Goal: Task Accomplishment & Management: Use online tool/utility

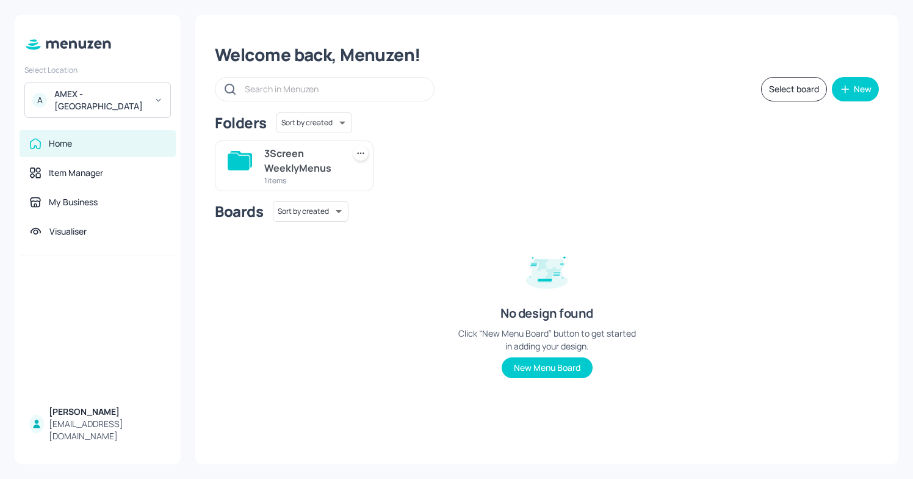
click at [327, 179] on div "1 items" at bounding box center [301, 180] width 74 height 10
click at [327, 179] on div "Folders Sort by created id ​ 3Screen WeeklyMenus 1 items" at bounding box center [547, 151] width 664 height 79
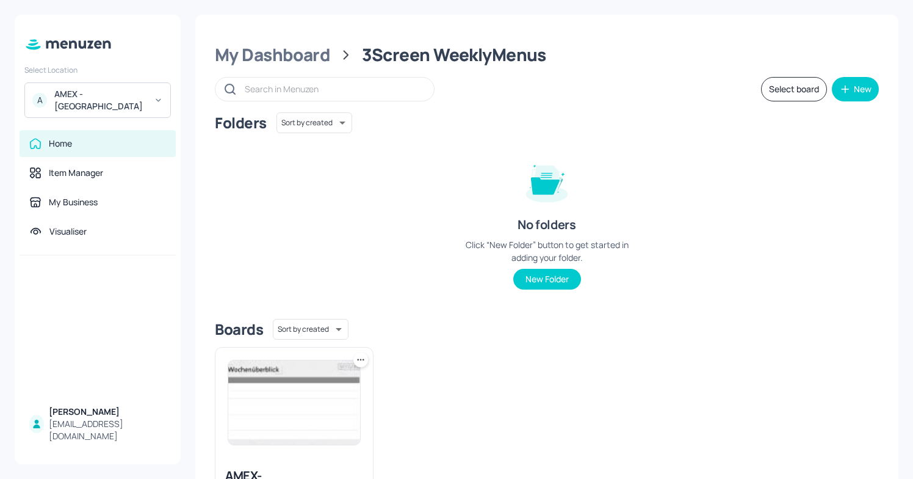
click at [286, 412] on img at bounding box center [294, 402] width 132 height 84
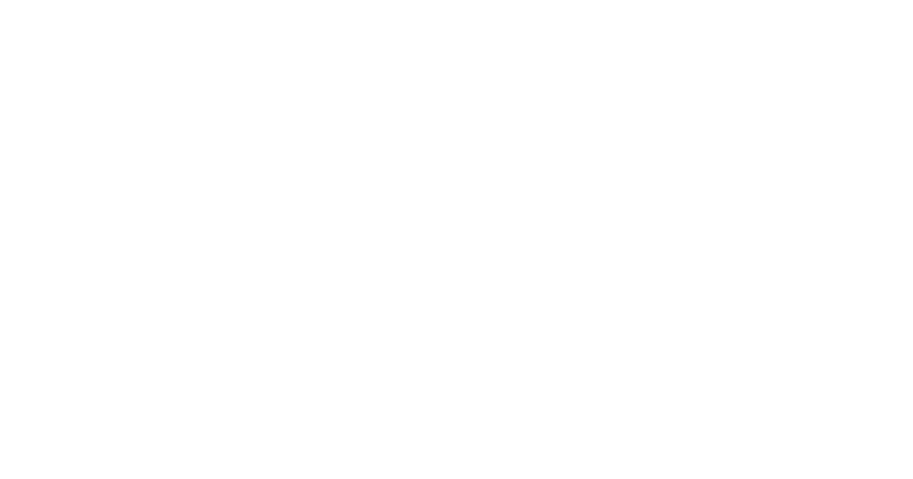
click at [286, 412] on div at bounding box center [456, 239] width 913 height 479
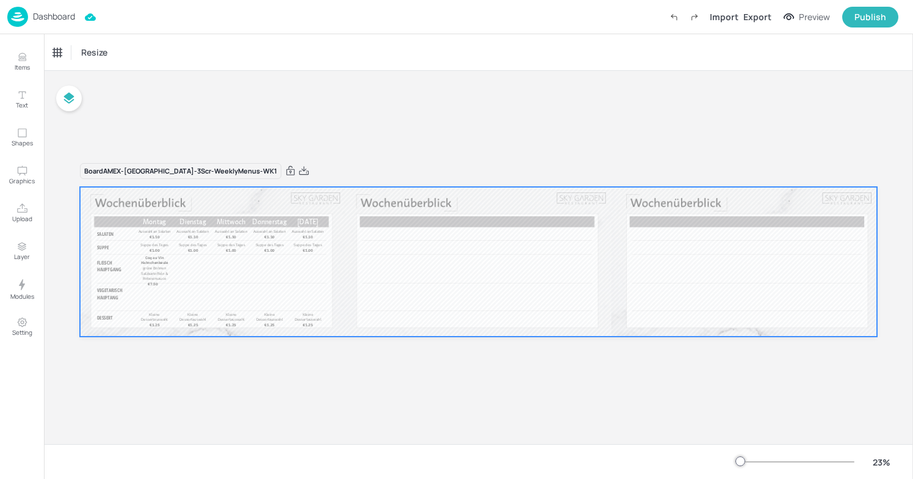
click at [237, 284] on div at bounding box center [478, 262] width 797 height 150
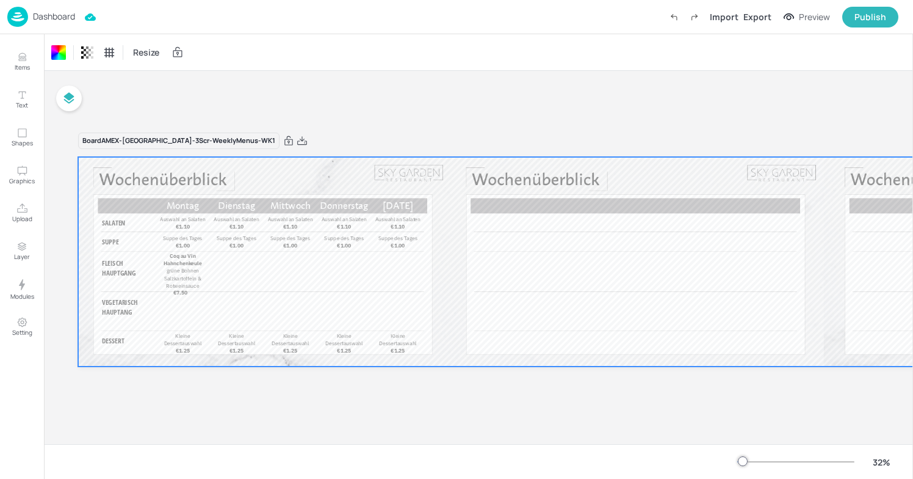
click at [784, 458] on div at bounding box center [795, 462] width 117 height 10
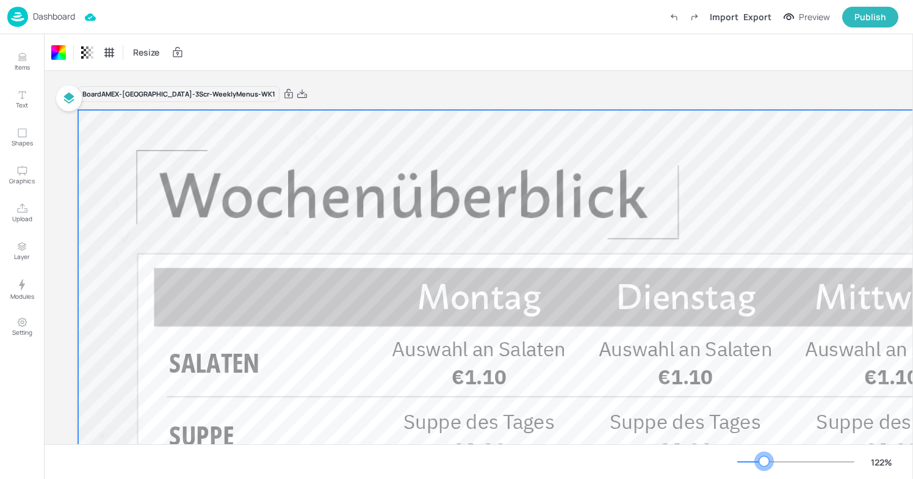
click at [764, 461] on div at bounding box center [750, 461] width 27 height 1
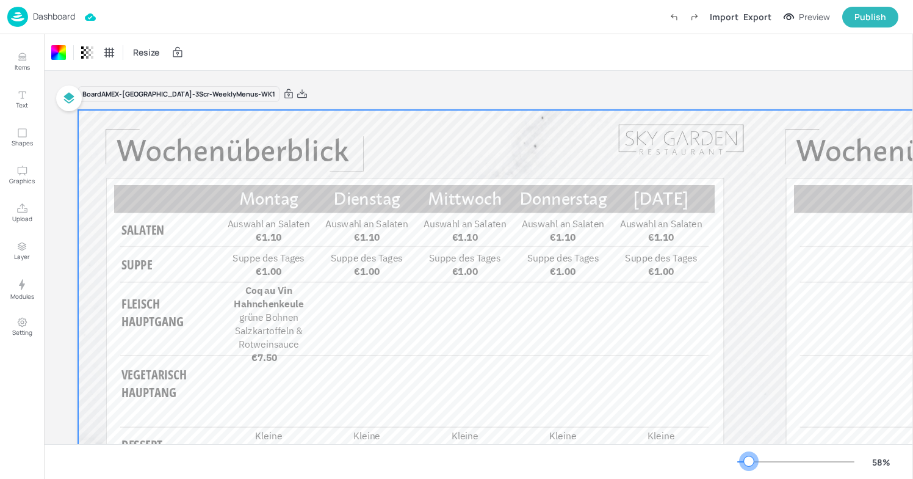
drag, startPoint x: 764, startPoint y: 460, endPoint x: 750, endPoint y: 460, distance: 14.7
click at [750, 460] on div at bounding box center [749, 461] width 10 height 10
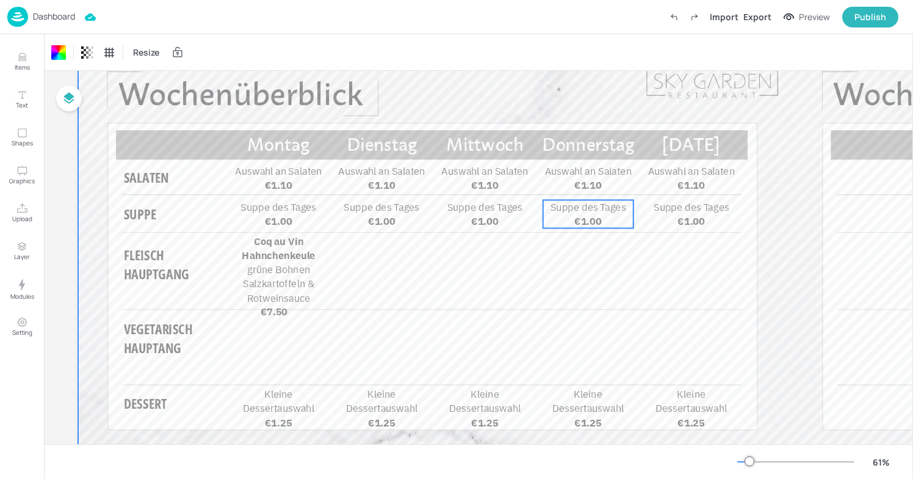
scroll to position [60, 0]
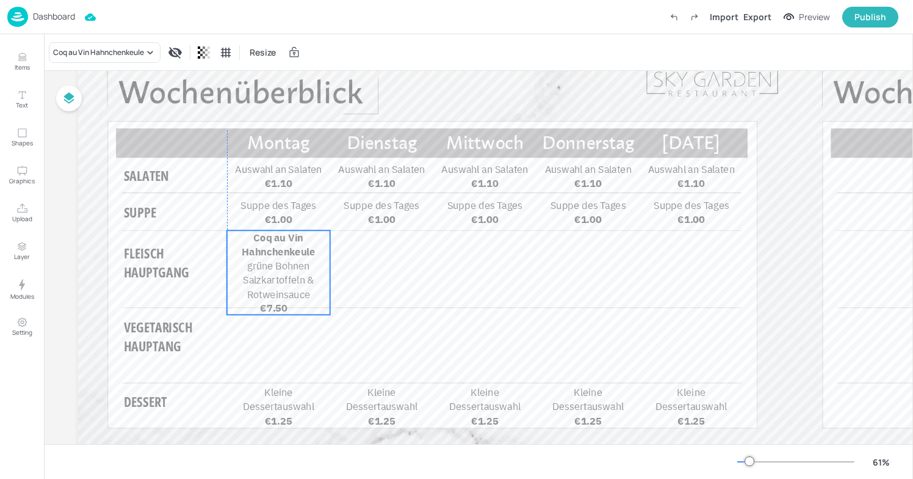
click at [292, 276] on span "grüne Bohnen Salzkartoffeln & Rotweinsauce" at bounding box center [278, 279] width 71 height 41
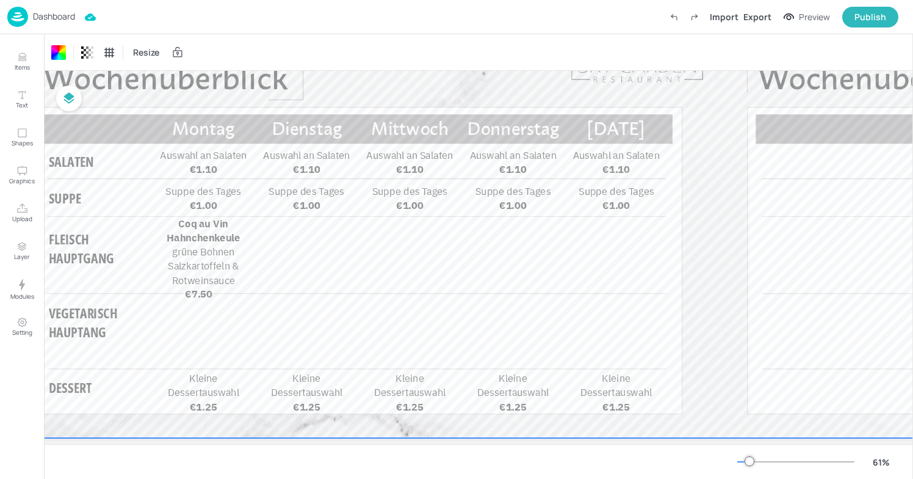
scroll to position [74, 89]
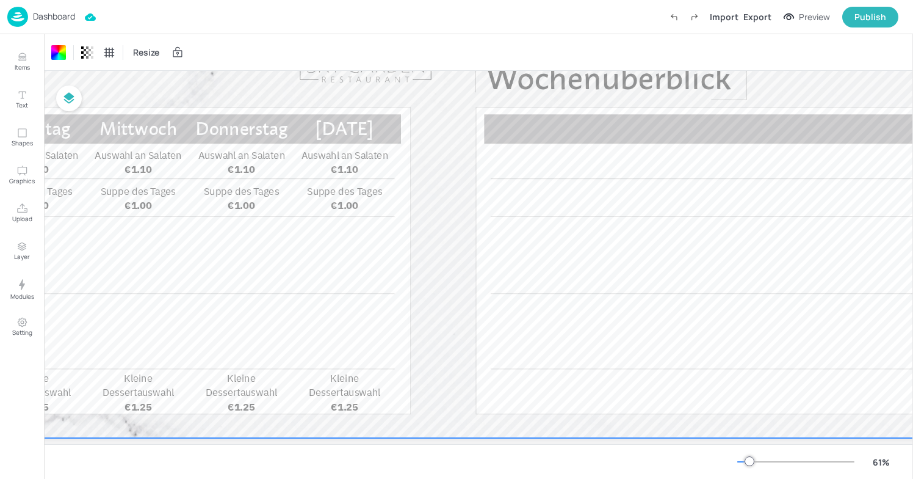
scroll to position [74, 359]
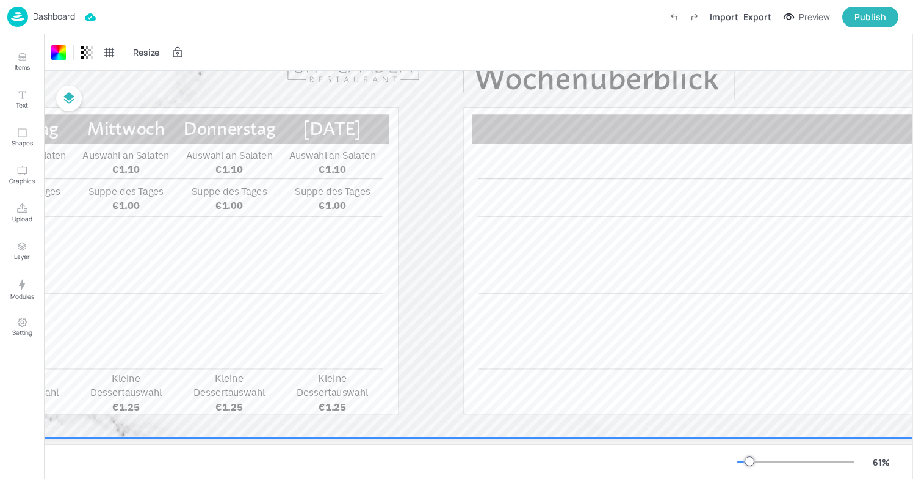
click at [404, 225] on div at bounding box center [791, 236] width 2145 height 402
click at [307, 126] on span "[DATE]" at bounding box center [332, 128] width 59 height 21
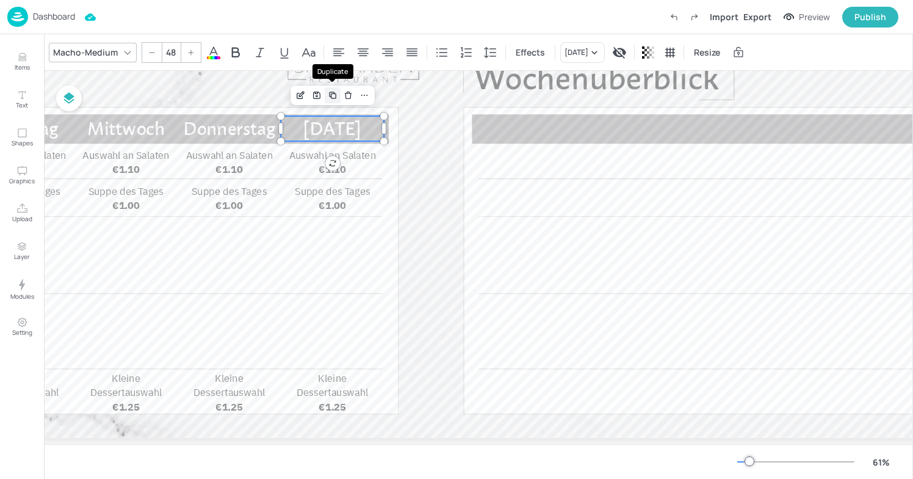
click at [337, 93] on icon "Duplicate" at bounding box center [333, 95] width 10 height 10
type input "--"
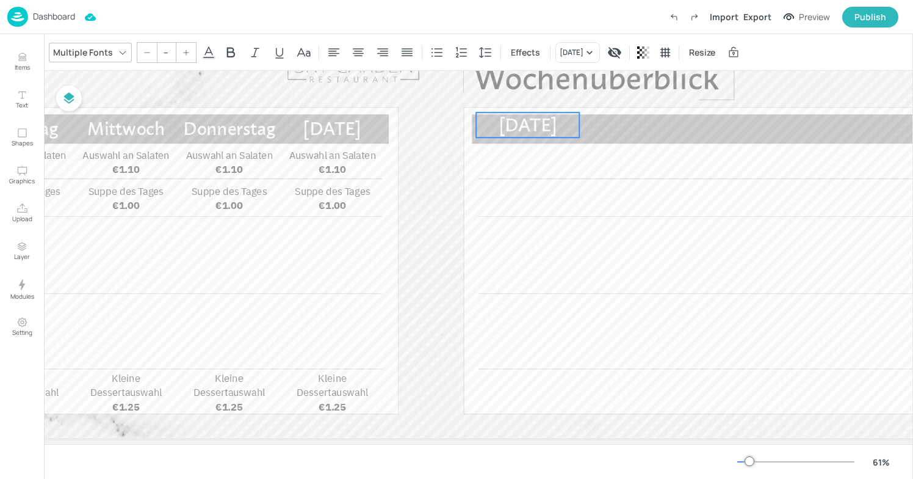
drag, startPoint x: 356, startPoint y: 135, endPoint x: 546, endPoint y: 128, distance: 189.9
click at [546, 128] on span "[DATE]" at bounding box center [528, 124] width 59 height 21
click at [540, 131] on span "[DATE]" at bounding box center [526, 128] width 59 height 21
click at [547, 96] on div "Delete" at bounding box center [542, 95] width 16 height 16
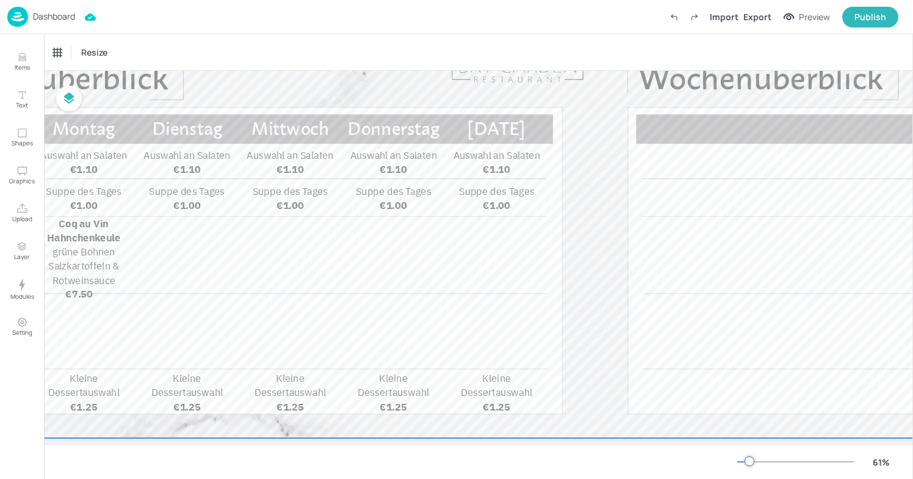
scroll to position [74, 0]
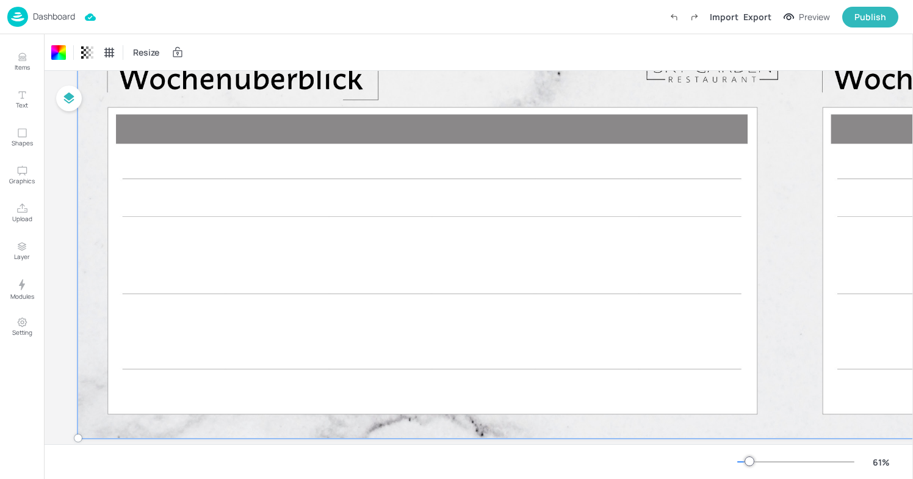
drag, startPoint x: 193, startPoint y: 176, endPoint x: 189, endPoint y: 172, distance: 6.9
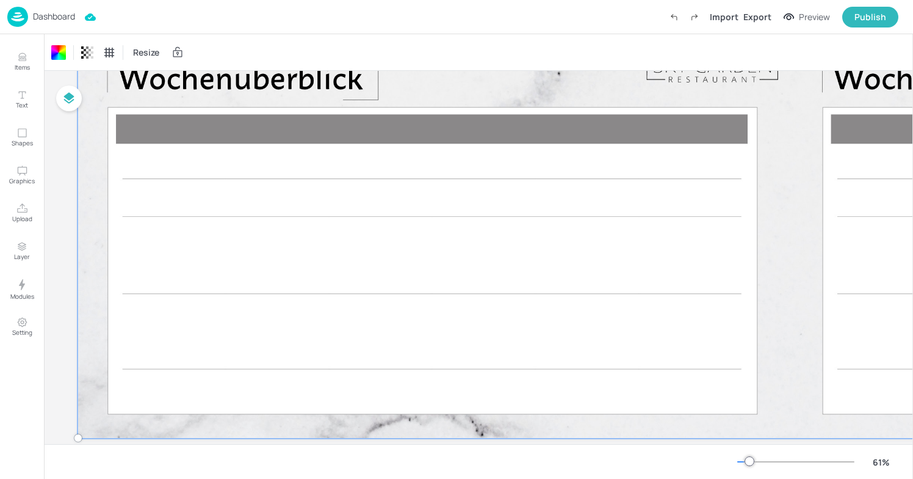
click at [179, 54] on icon at bounding box center [178, 52] width 12 height 12
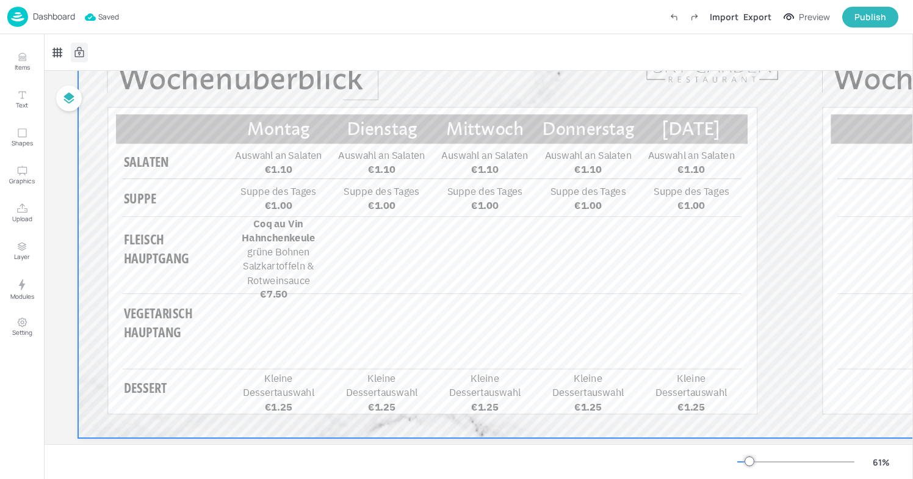
click at [82, 46] on icon at bounding box center [79, 52] width 12 height 12
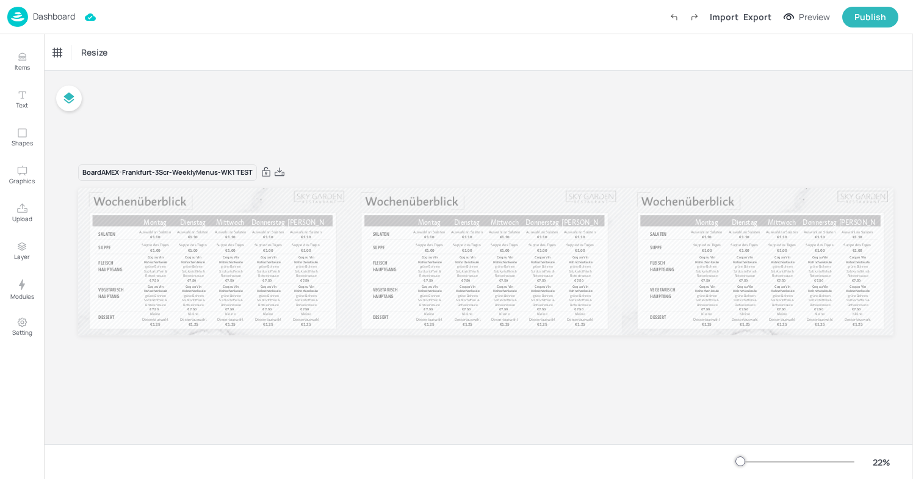
click at [34, 15] on p "Dashboard" at bounding box center [54, 16] width 42 height 9
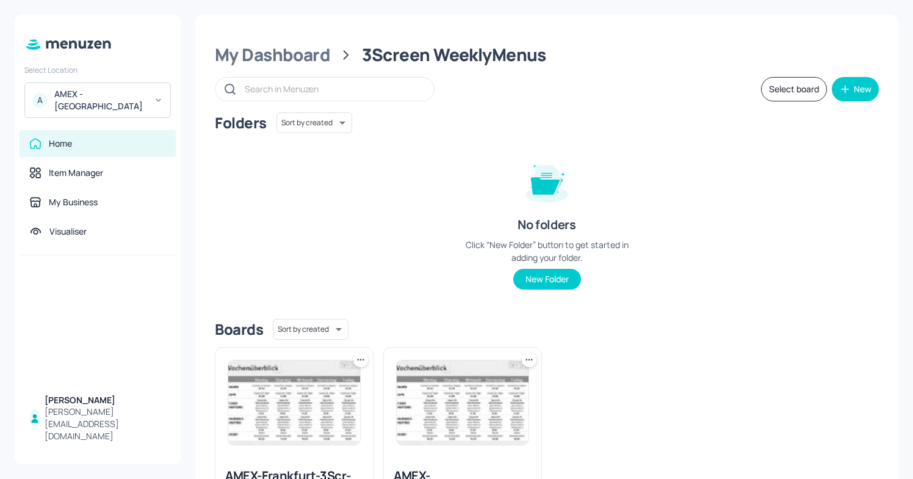
click at [288, 421] on img at bounding box center [294, 402] width 132 height 84
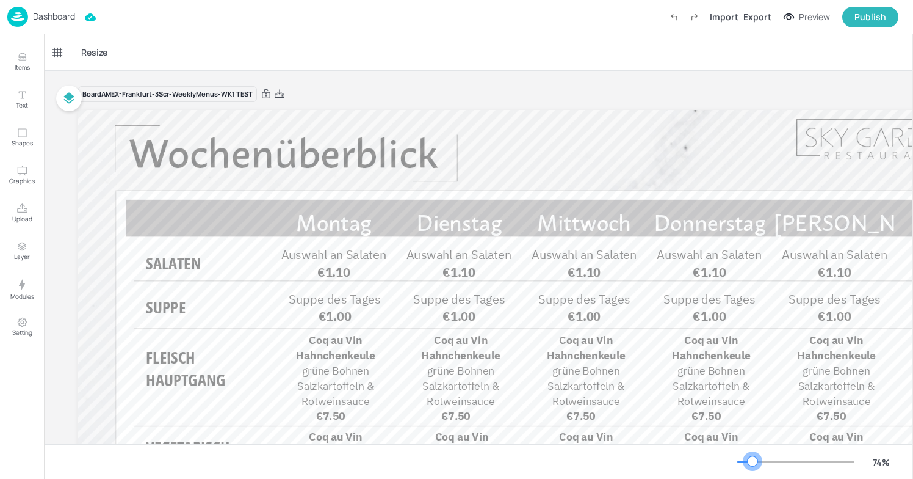
drag, startPoint x: 737, startPoint y: 459, endPoint x: 753, endPoint y: 460, distance: 15.3
click at [753, 460] on div at bounding box center [753, 461] width 10 height 10
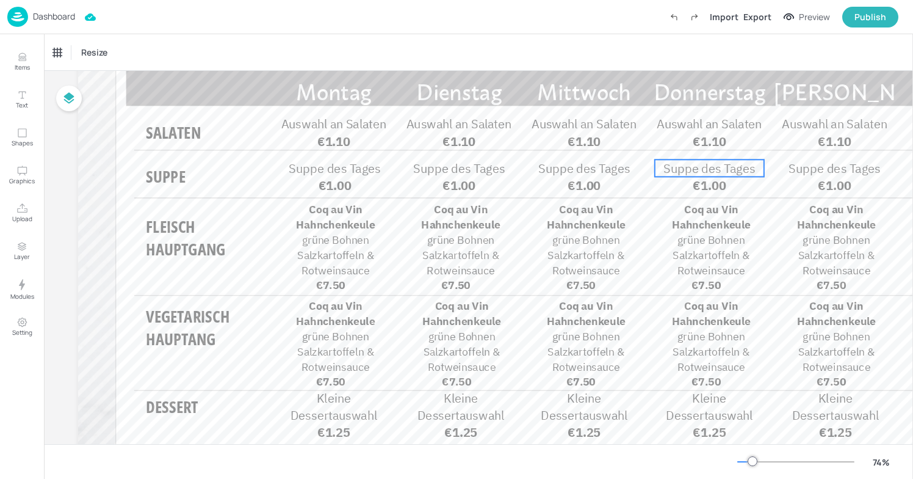
scroll to position [129, 0]
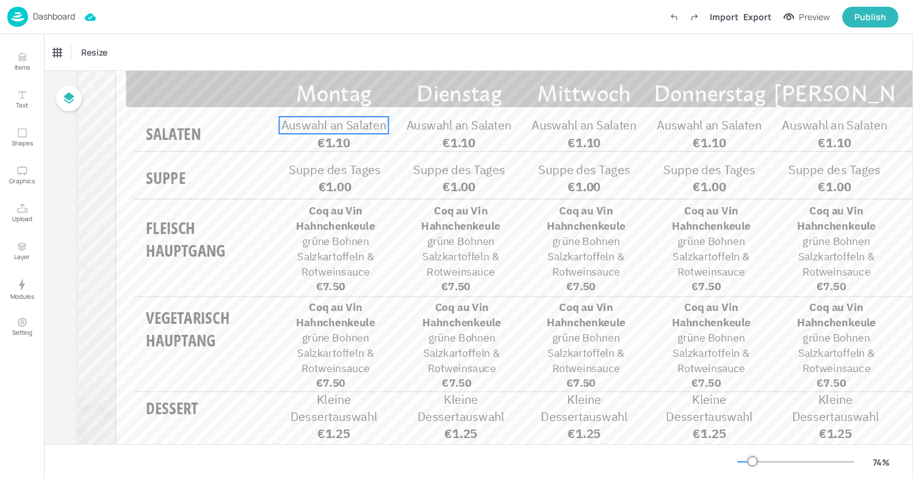
click at [383, 131] on span "Auswahl an Salaten" at bounding box center [333, 125] width 105 height 16
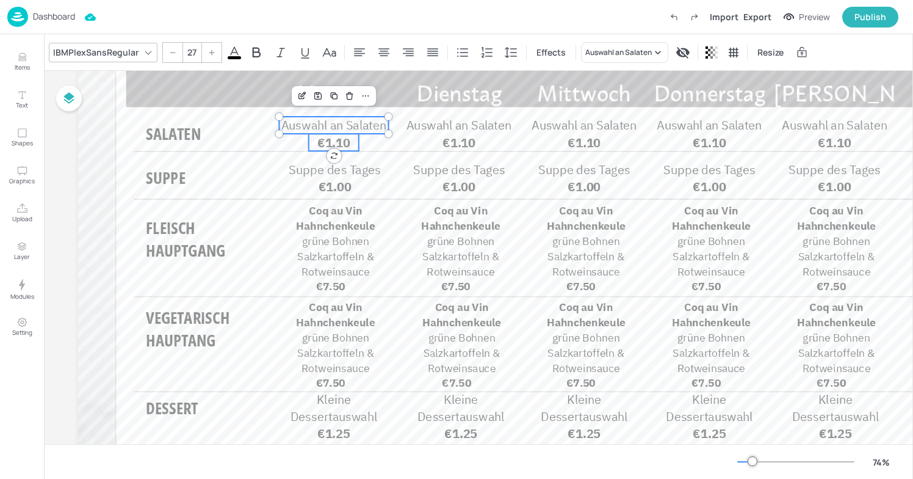
click at [334, 140] on span "€1.10" at bounding box center [333, 142] width 33 height 16
click at [300, 98] on div "Group" at bounding box center [294, 96] width 36 height 16
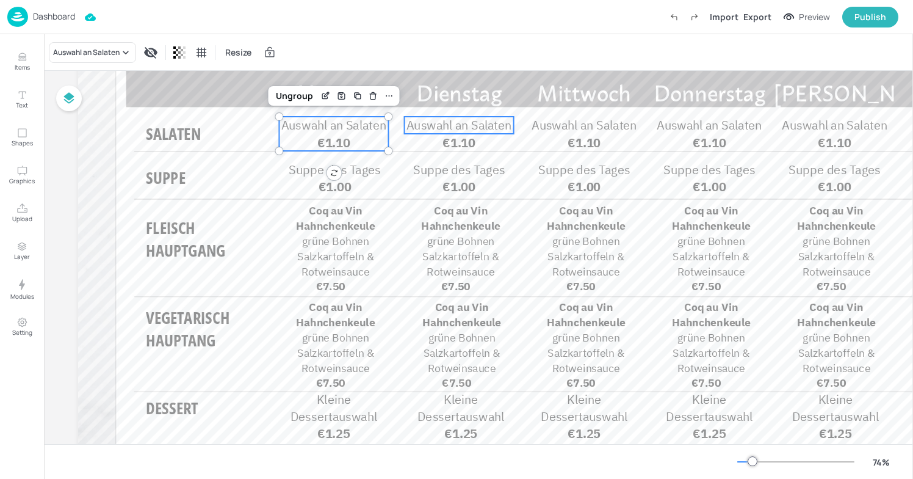
click at [464, 128] on span "Auswahl an Salaten" at bounding box center [459, 125] width 105 height 16
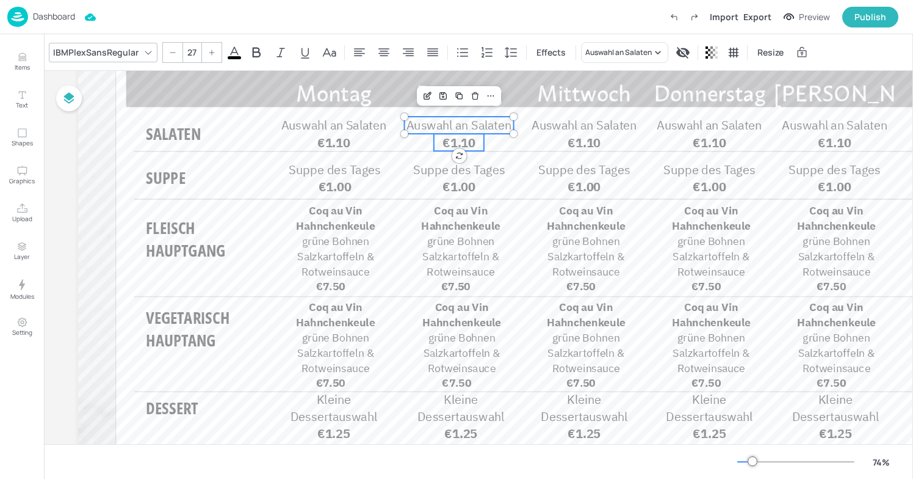
click at [446, 138] on span "€1.10" at bounding box center [459, 142] width 33 height 16
type input "27"
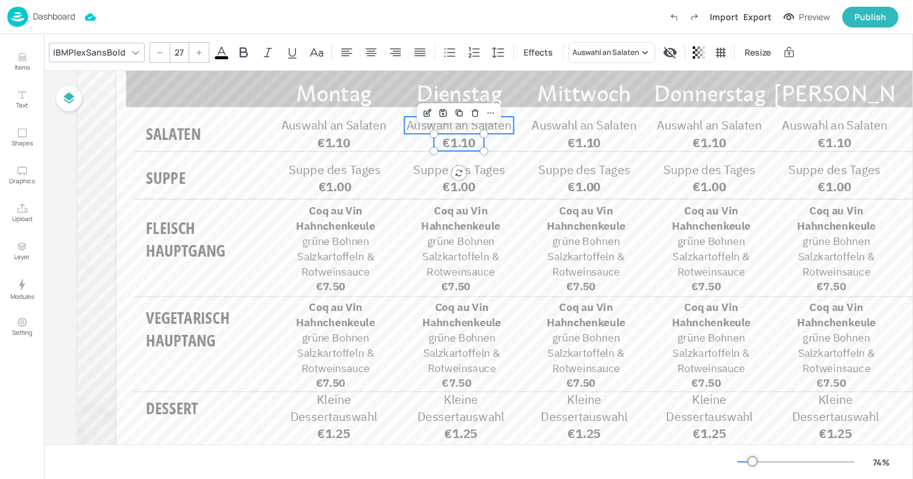
click at [415, 125] on span "Auswahl an Salaten" at bounding box center [459, 125] width 105 height 16
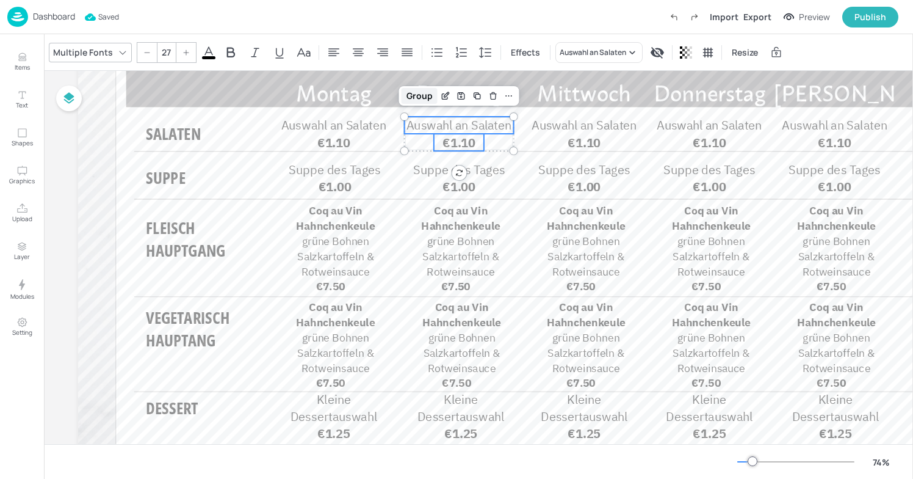
click at [424, 102] on div "Group" at bounding box center [420, 96] width 36 height 16
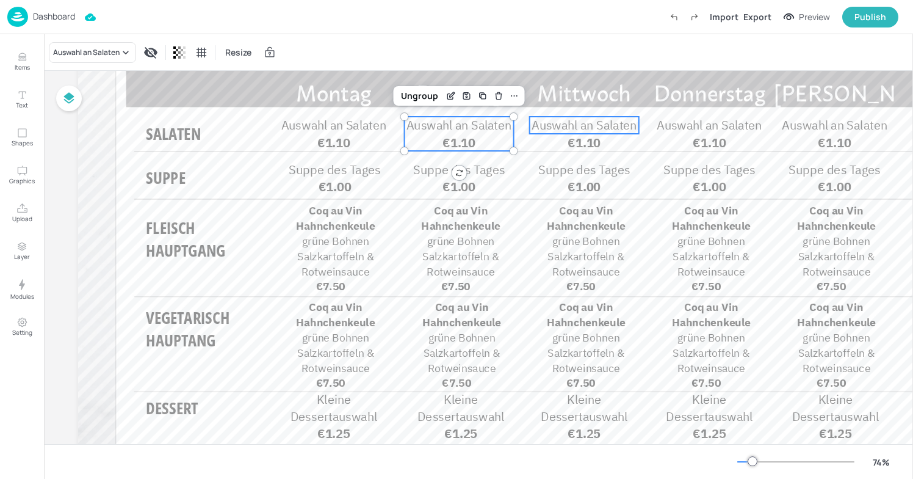
click at [583, 129] on span "Auswahl an Salaten" at bounding box center [584, 125] width 105 height 16
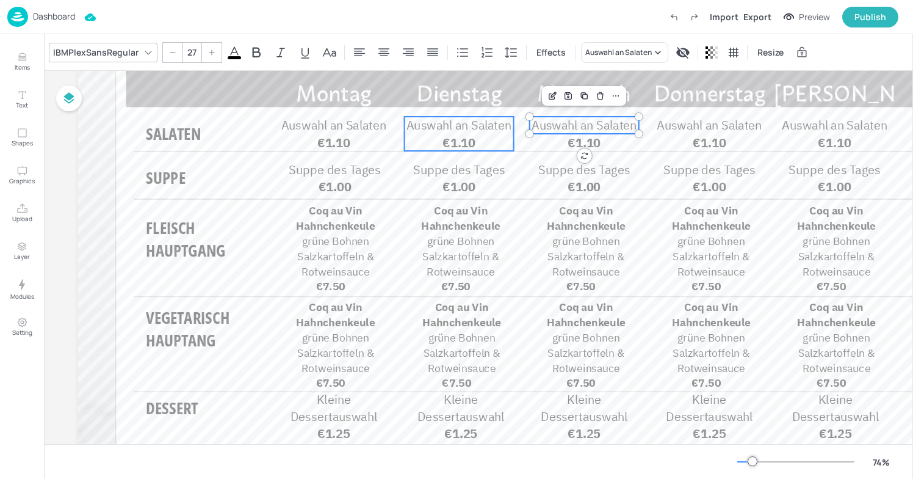
click at [466, 125] on span "Auswahl an Salaten" at bounding box center [459, 125] width 105 height 16
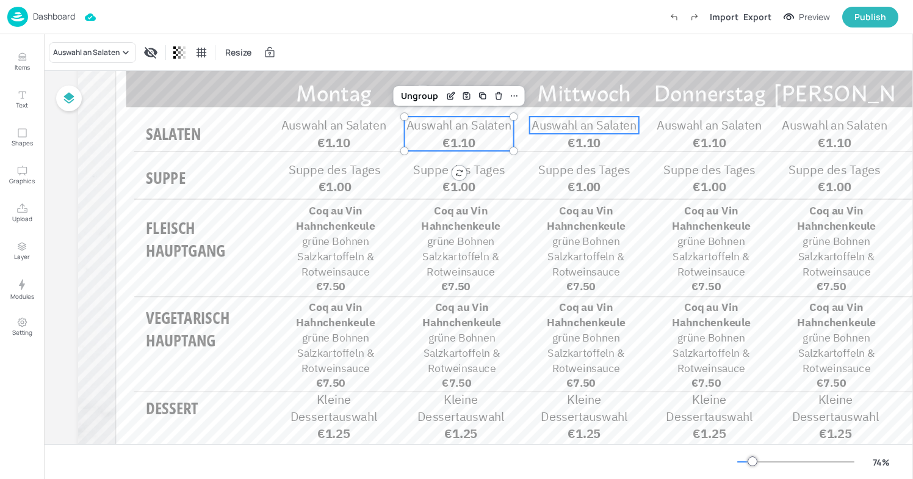
click at [554, 118] on span "Auswahl an Salaten" at bounding box center [584, 125] width 105 height 16
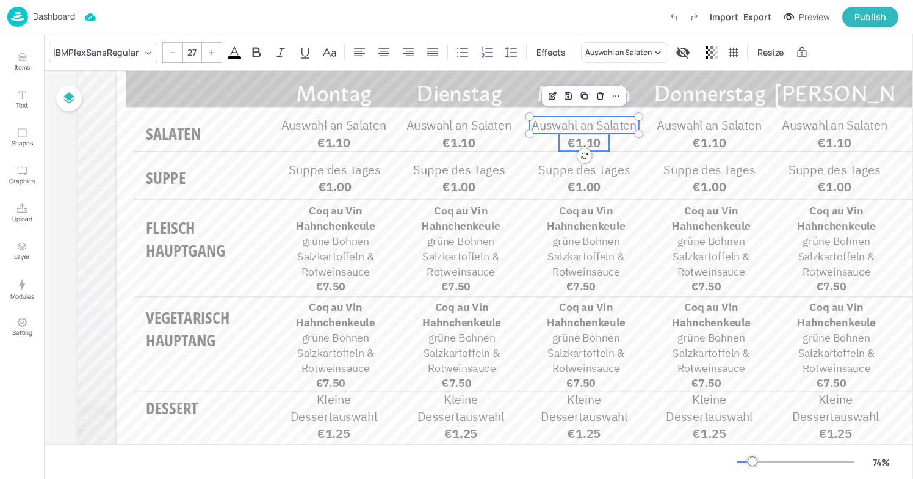
click at [566, 138] on p "€1.10" at bounding box center [584, 142] width 50 height 17
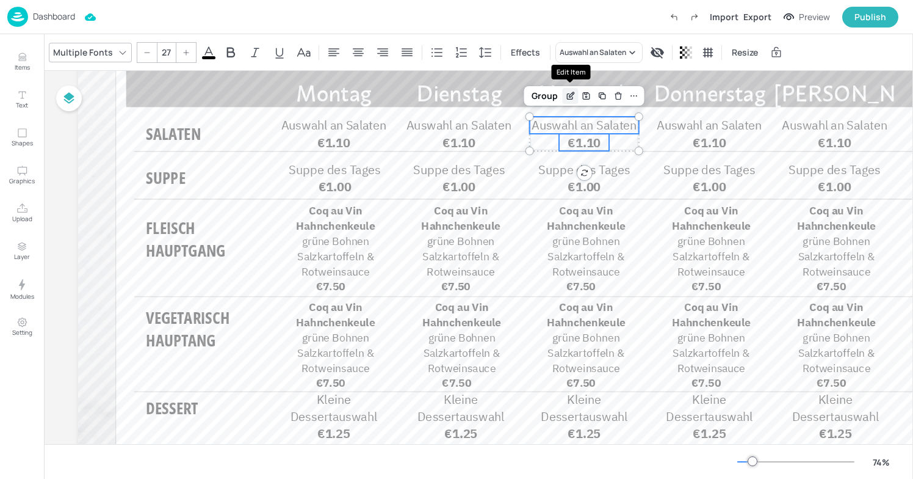
click at [571, 101] on div "Edit Item" at bounding box center [571, 96] width 16 height 16
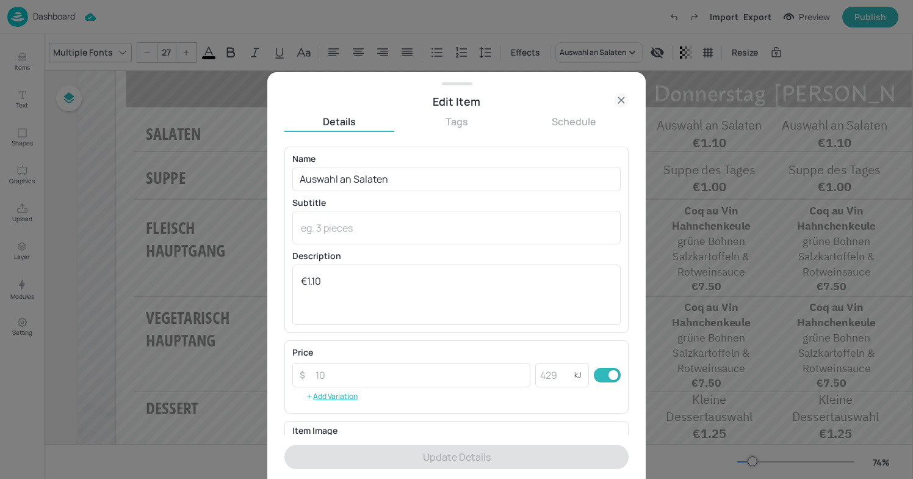
click at [616, 101] on icon at bounding box center [621, 100] width 15 height 15
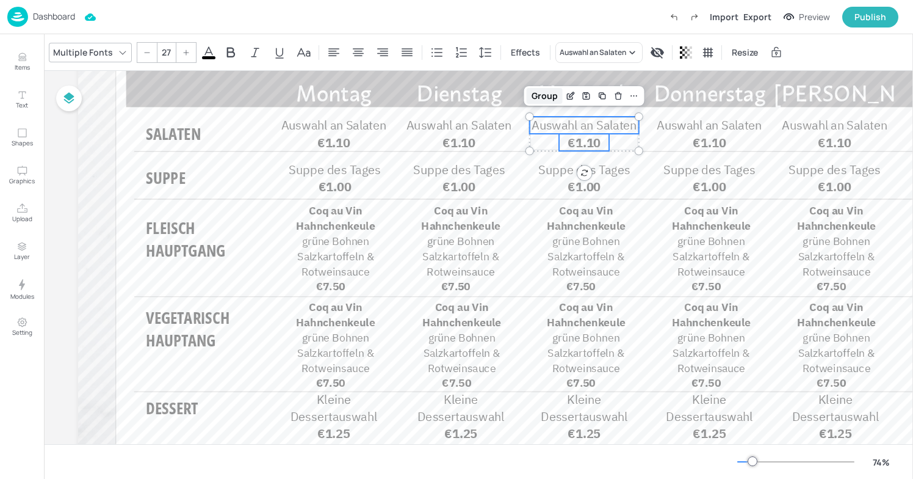
click at [538, 98] on div "Group" at bounding box center [545, 96] width 36 height 16
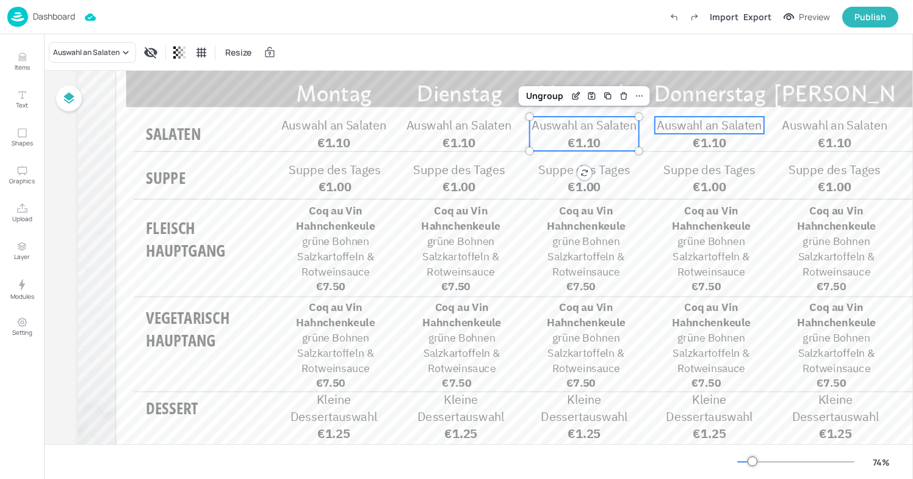
click at [692, 122] on span "Auswahl an Salaten" at bounding box center [709, 125] width 105 height 16
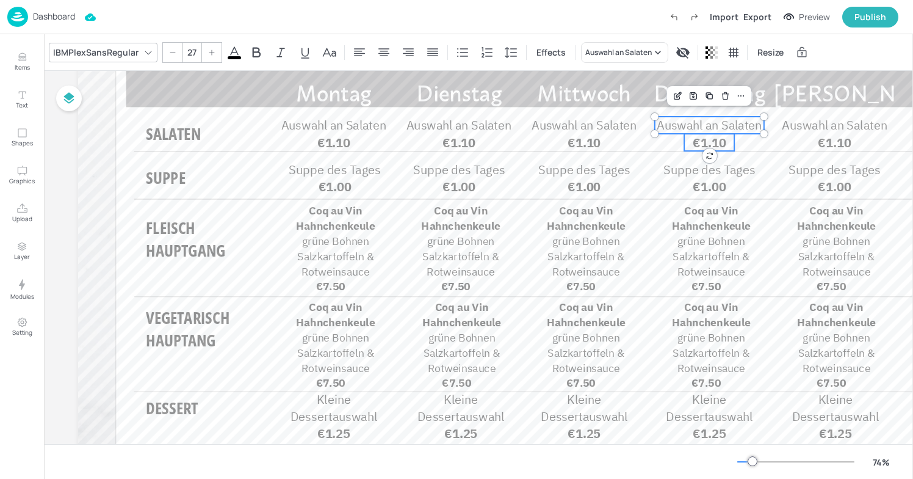
click at [712, 143] on span "€1.10" at bounding box center [709, 142] width 33 height 16
click at [668, 95] on div "Group" at bounding box center [670, 96] width 36 height 16
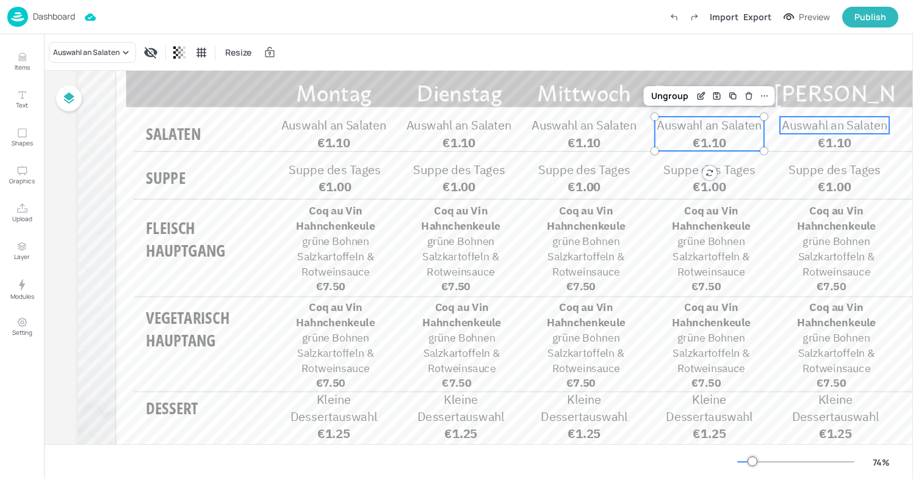
click at [828, 124] on span "Auswahl an Salaten" at bounding box center [834, 125] width 105 height 16
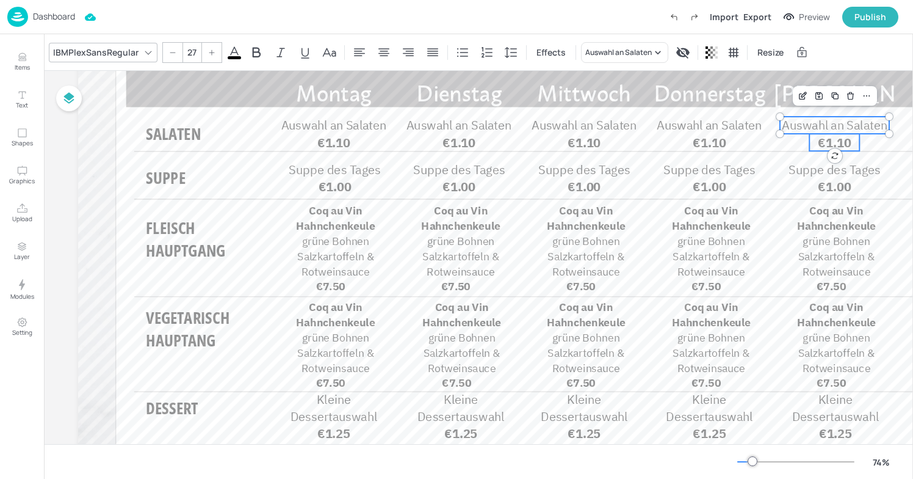
click at [829, 140] on span "€1.10" at bounding box center [834, 142] width 33 height 16
click at [793, 99] on div "Group" at bounding box center [795, 96] width 36 height 16
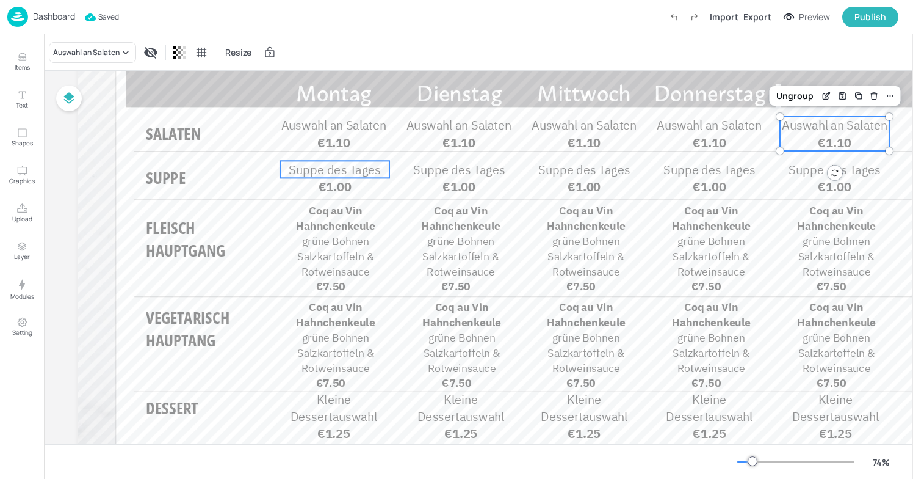
click at [360, 168] on span "Suppe des Tages" at bounding box center [335, 169] width 92 height 16
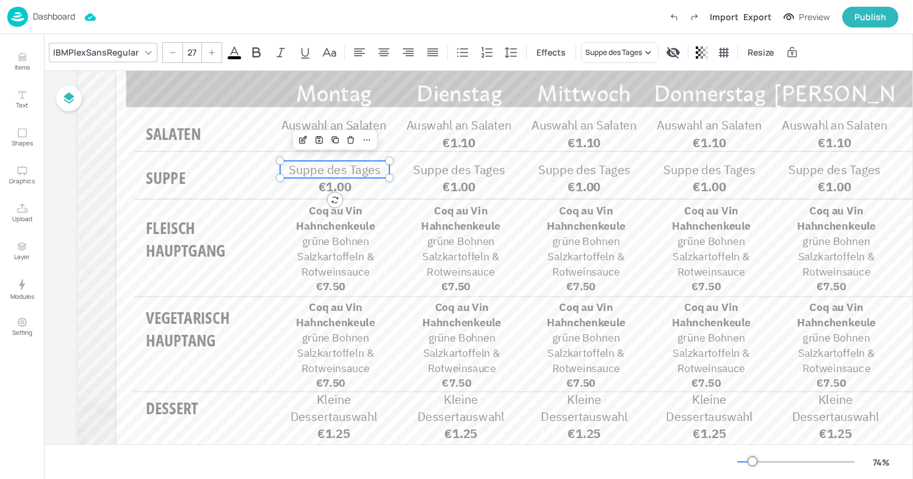
click at [356, 172] on span "Suppe des Tages" at bounding box center [335, 169] width 92 height 16
click at [354, 182] on p "€1.00" at bounding box center [334, 186] width 50 height 17
click at [300, 138] on div "Group" at bounding box center [295, 140] width 36 height 16
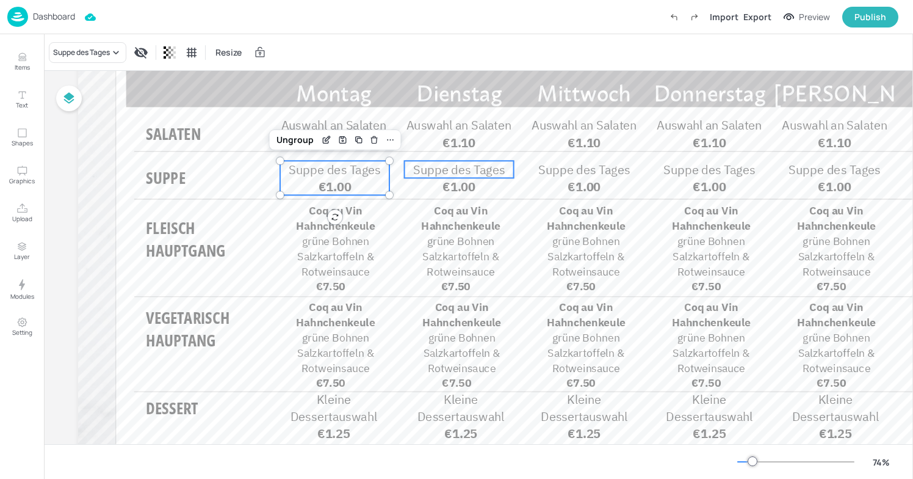
click at [461, 170] on span "Suppe des Tages" at bounding box center [459, 169] width 92 height 16
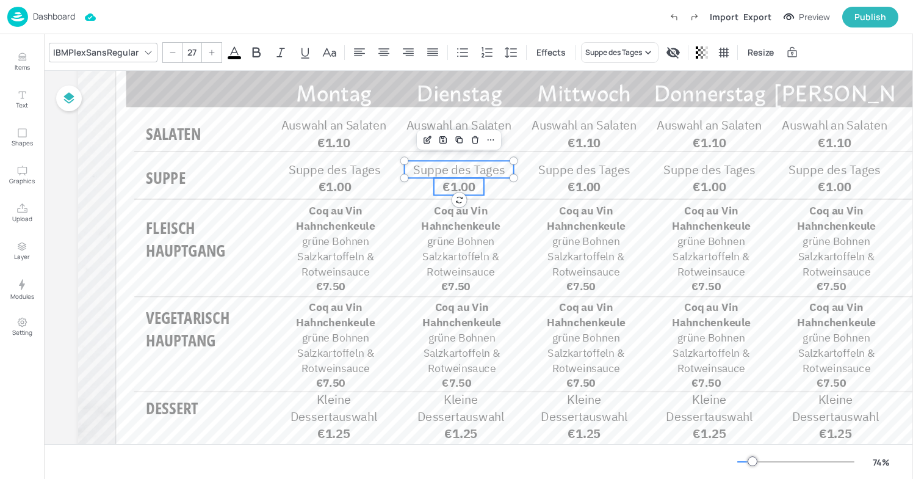
click at [455, 182] on span "€1.00" at bounding box center [459, 186] width 33 height 16
click at [424, 138] on div "Group" at bounding box center [420, 140] width 36 height 16
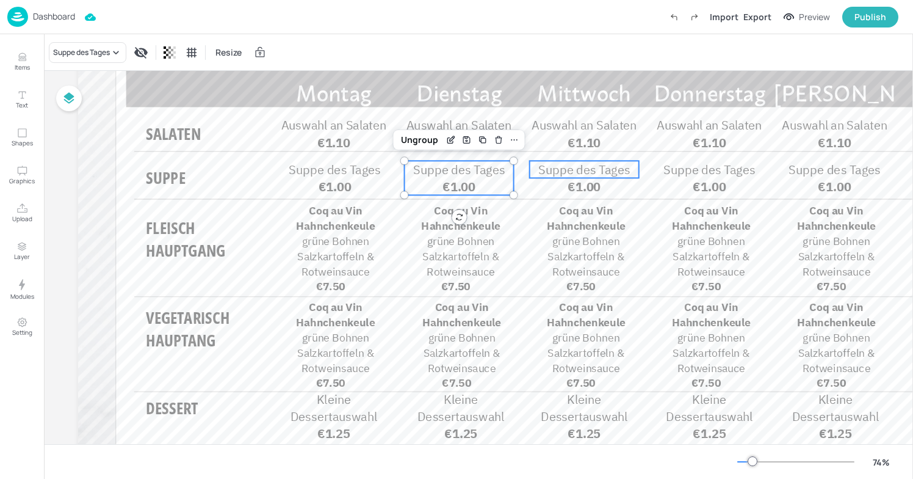
click at [555, 170] on span "Suppe des Tages" at bounding box center [584, 169] width 92 height 16
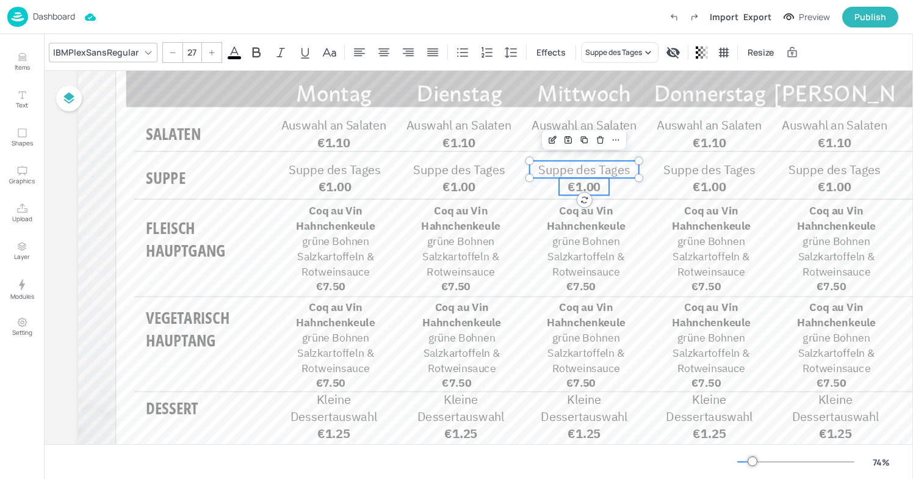
click at [577, 186] on span "€1.00" at bounding box center [584, 186] width 33 height 16
click at [550, 141] on div "Group" at bounding box center [545, 140] width 36 height 16
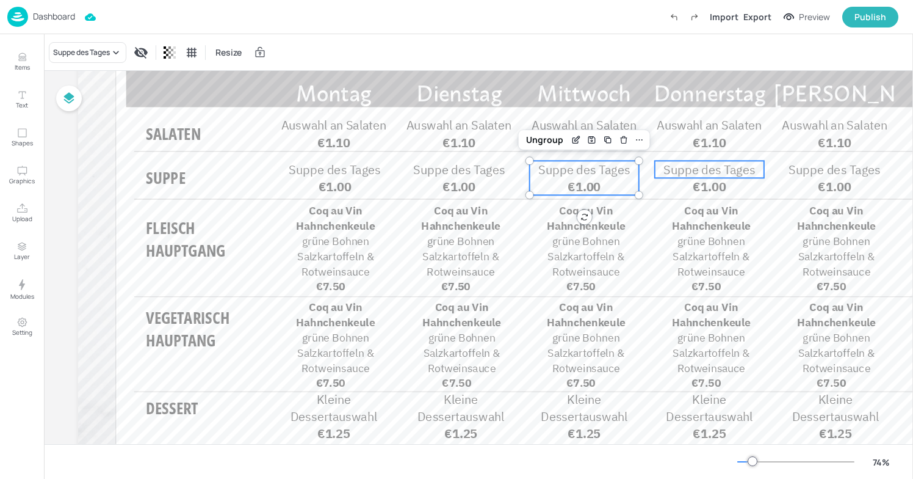
click at [699, 168] on span "Suppe des Tages" at bounding box center [709, 169] width 92 height 16
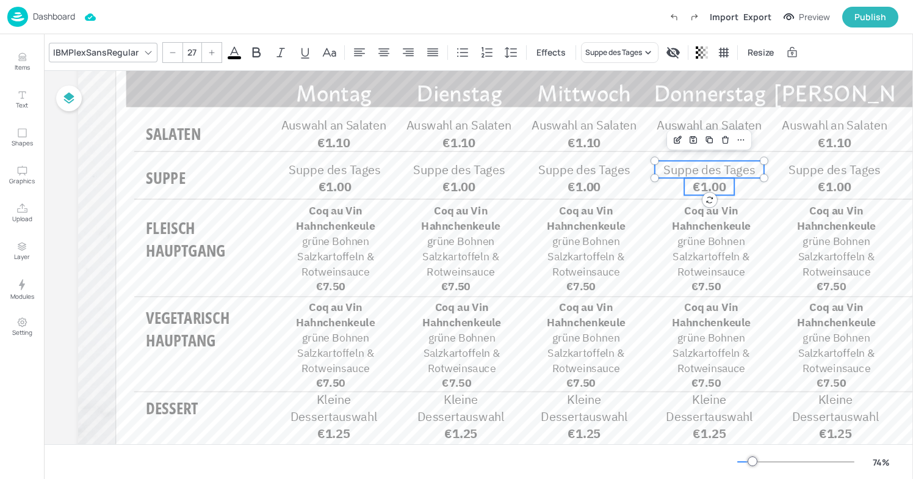
click at [702, 182] on span "€1.00" at bounding box center [709, 186] width 33 height 16
click at [678, 140] on div "Group" at bounding box center [670, 140] width 36 height 16
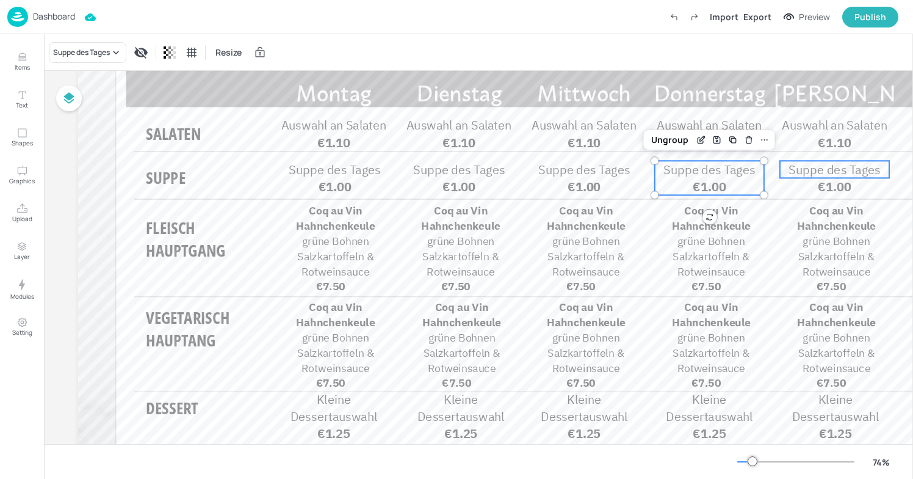
click at [836, 176] on span "Suppe des Tages" at bounding box center [835, 169] width 92 height 16
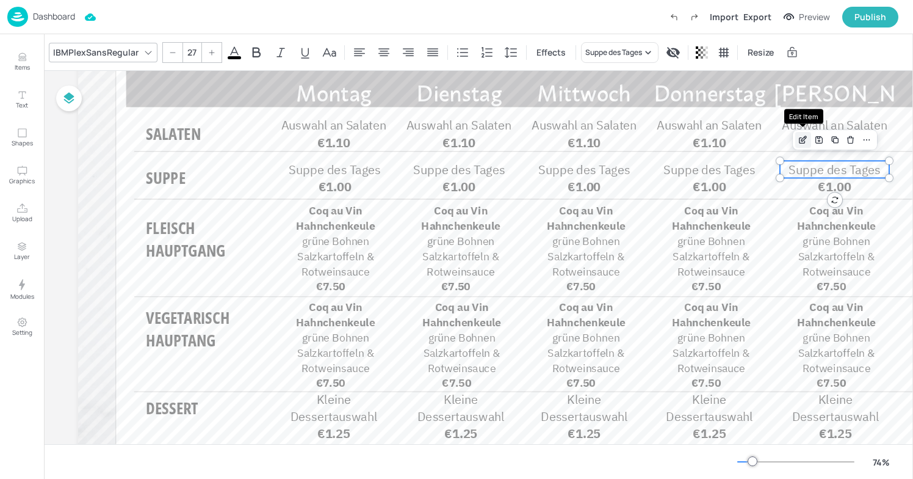
click at [806, 145] on div "Edit Item" at bounding box center [803, 140] width 16 height 16
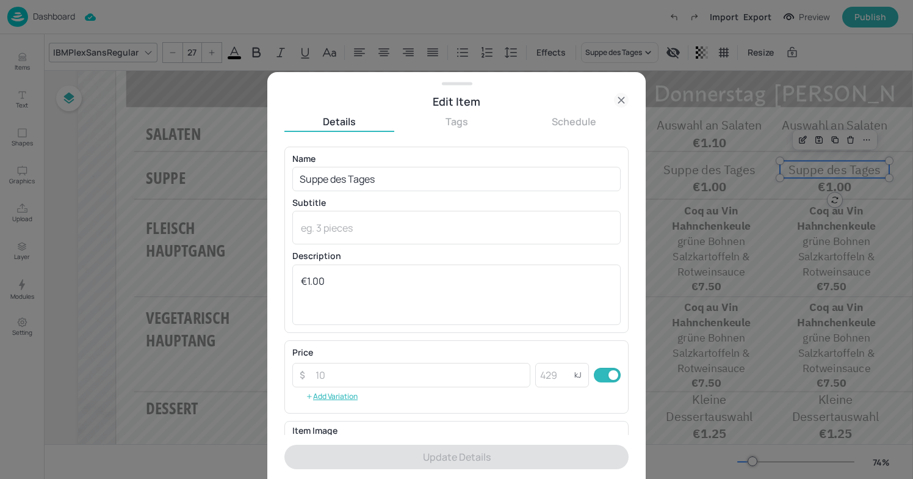
click at [810, 175] on div at bounding box center [456, 239] width 913 height 479
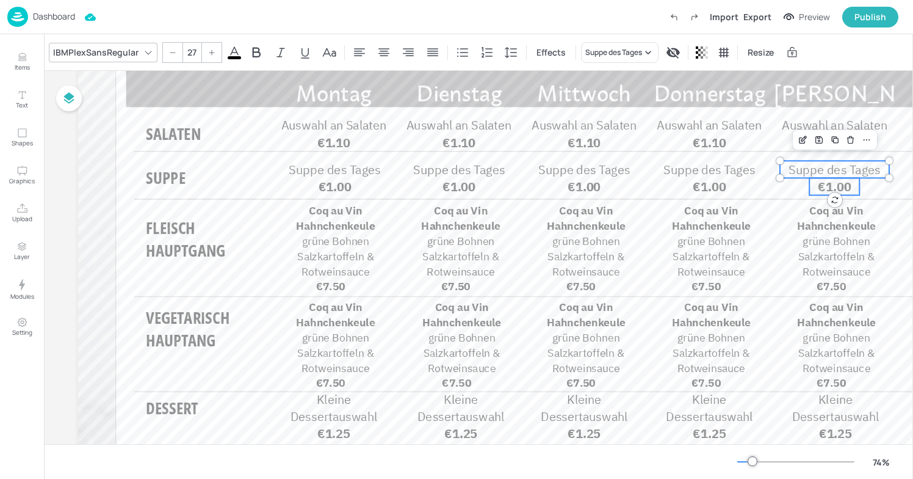
click at [824, 181] on span "€1.00" at bounding box center [834, 186] width 33 height 16
click at [803, 143] on div "Group" at bounding box center [795, 140] width 36 height 16
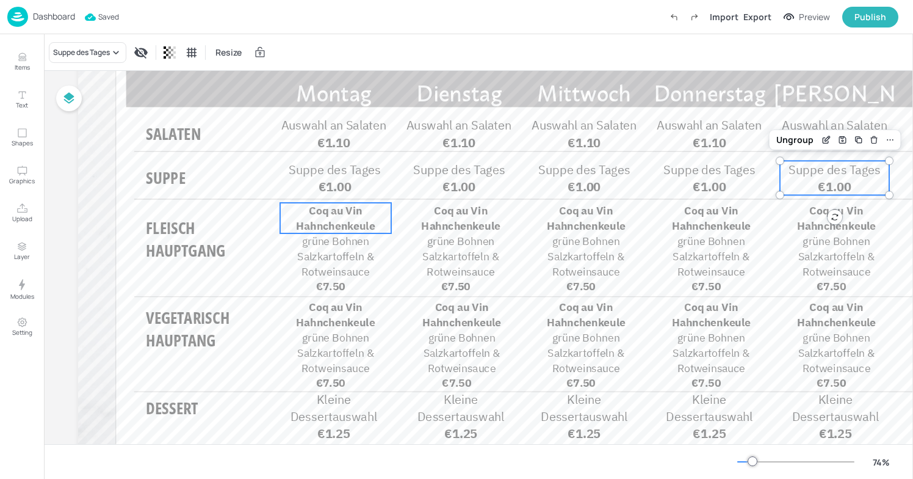
click at [361, 228] on span "Coq au Vin Hahnchenkeule" at bounding box center [335, 217] width 79 height 29
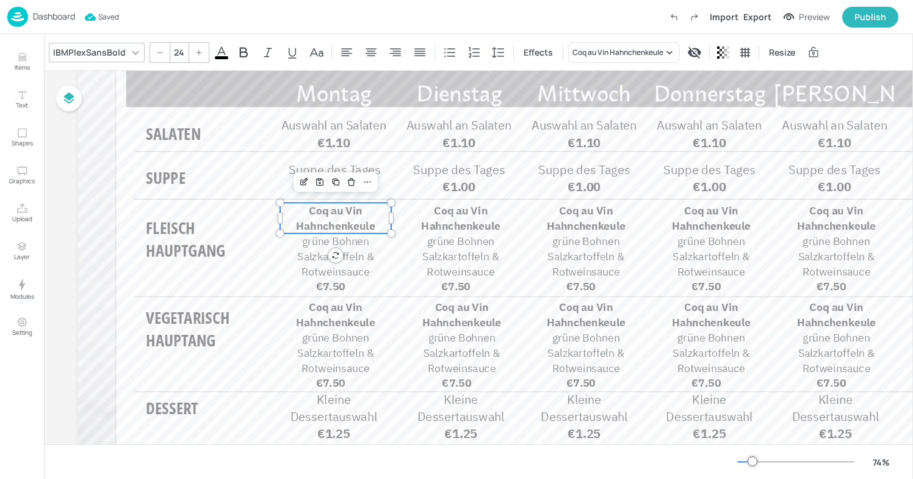
click at [361, 228] on span "Coq au Vin Hahnchenkeule" at bounding box center [335, 217] width 79 height 29
click at [311, 256] on span "grüne Bohnen Salzkartoffeln & Rotweinsauce" at bounding box center [335, 256] width 77 height 45
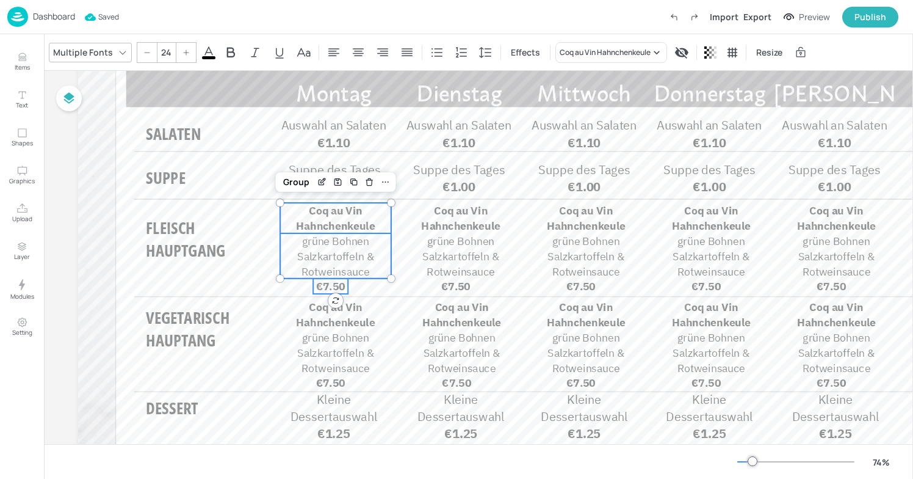
click at [320, 284] on span "€7.50" at bounding box center [330, 286] width 29 height 14
click at [302, 184] on div "Group" at bounding box center [296, 182] width 36 height 16
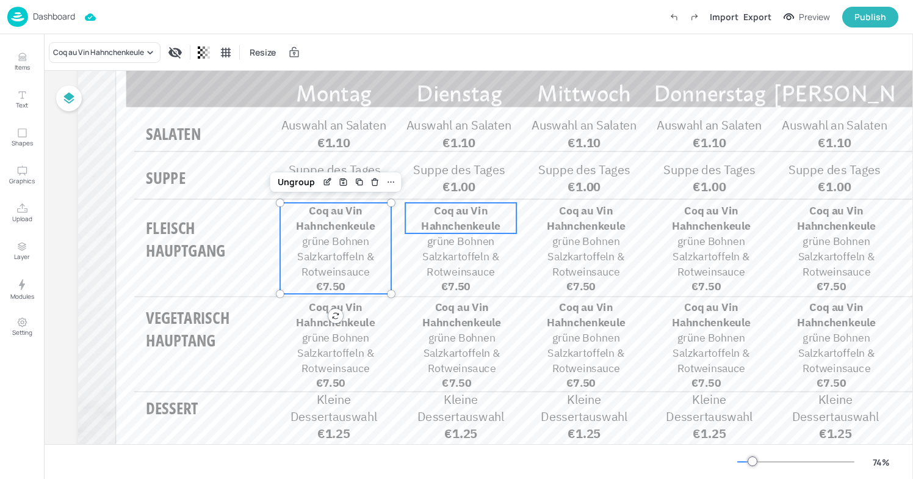
click at [431, 222] on span "Coq au Vin Hahnchenkeule" at bounding box center [460, 217] width 79 height 29
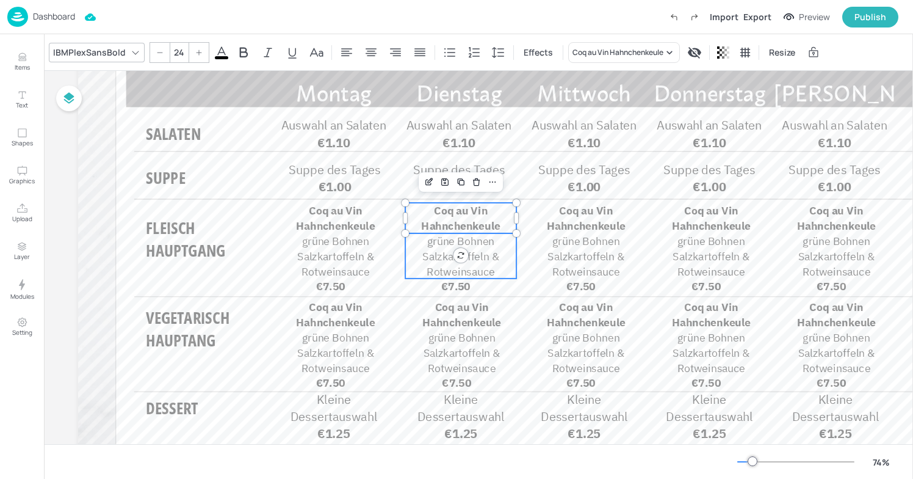
click at [430, 250] on span "grüne Bohnen Salzkartoffeln & Rotweinsauce" at bounding box center [460, 256] width 77 height 45
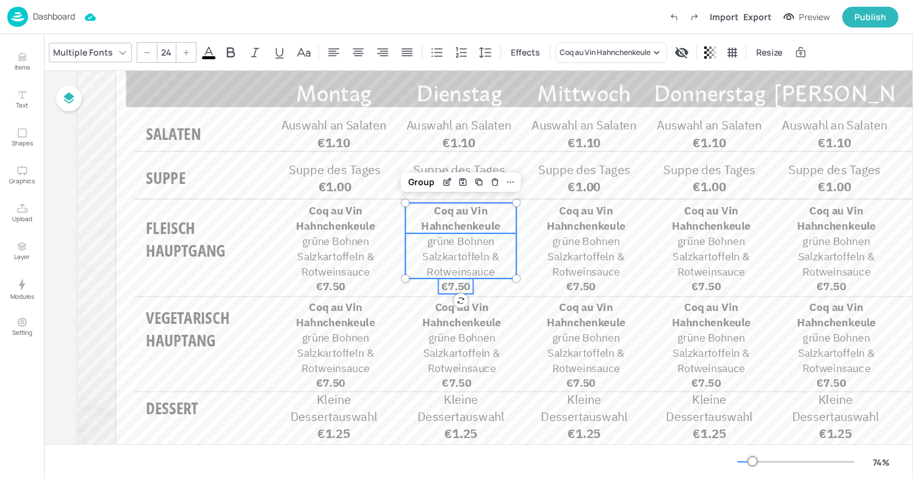
click at [442, 280] on span "€7.50" at bounding box center [455, 286] width 29 height 14
click at [417, 181] on div "Group" at bounding box center [421, 182] width 36 height 16
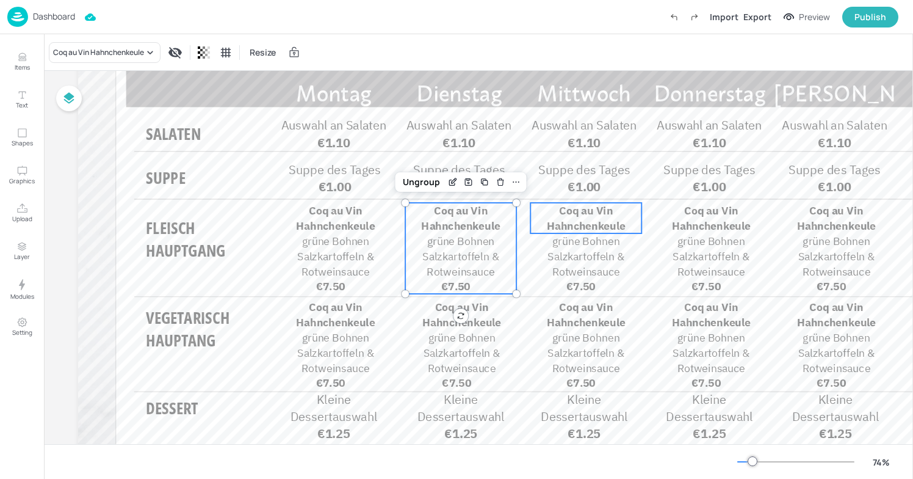
click at [578, 214] on span "Coq au Vin Hahnchenkeule" at bounding box center [586, 217] width 79 height 29
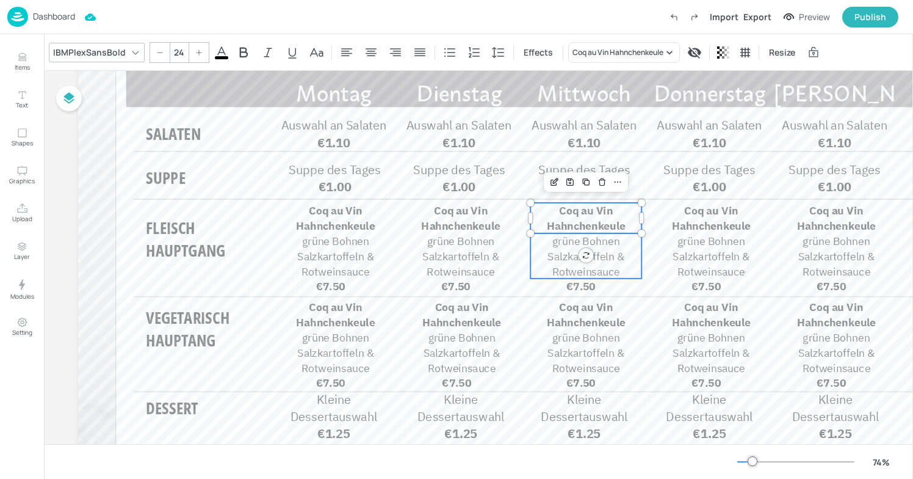
click at [565, 251] on span "grüne Bohnen Salzkartoffeln & Rotweinsauce" at bounding box center [585, 256] width 77 height 45
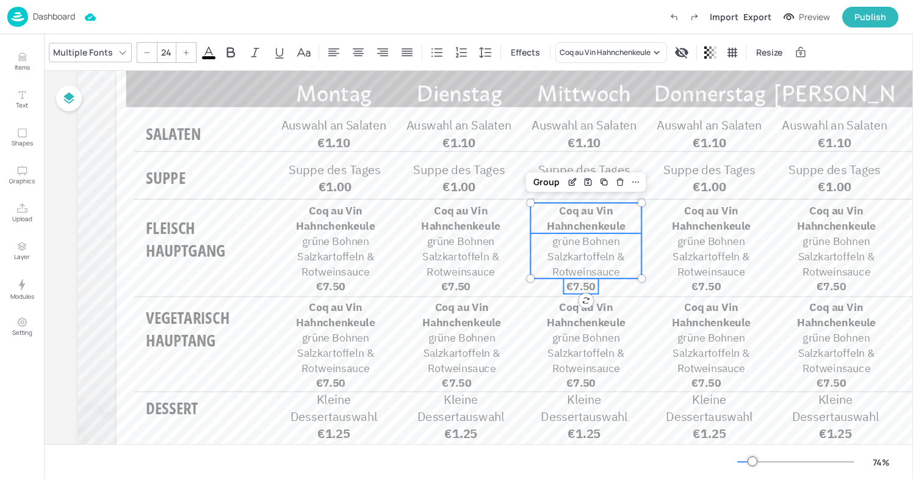
click at [567, 286] on span "€7.50" at bounding box center [580, 286] width 29 height 14
click at [552, 185] on div "Group" at bounding box center [547, 182] width 36 height 16
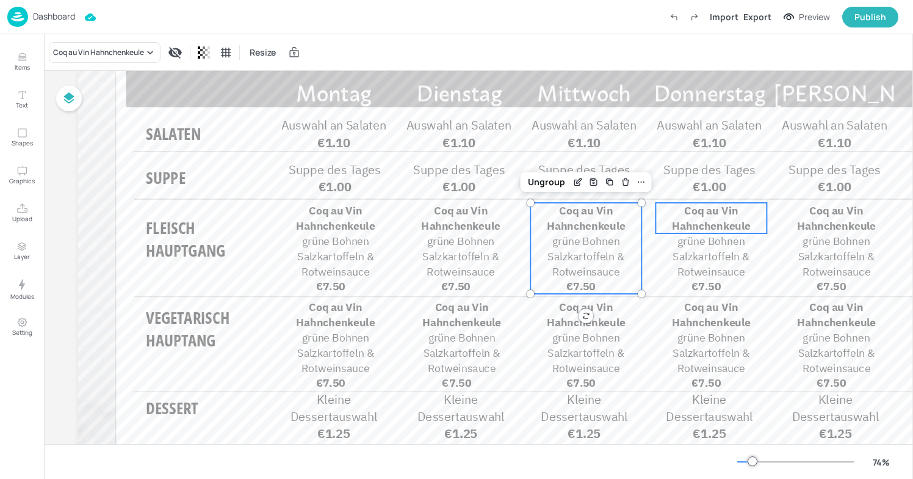
click at [684, 217] on p "Coq au Vin Hahnchenkeule" at bounding box center [711, 218] width 111 height 31
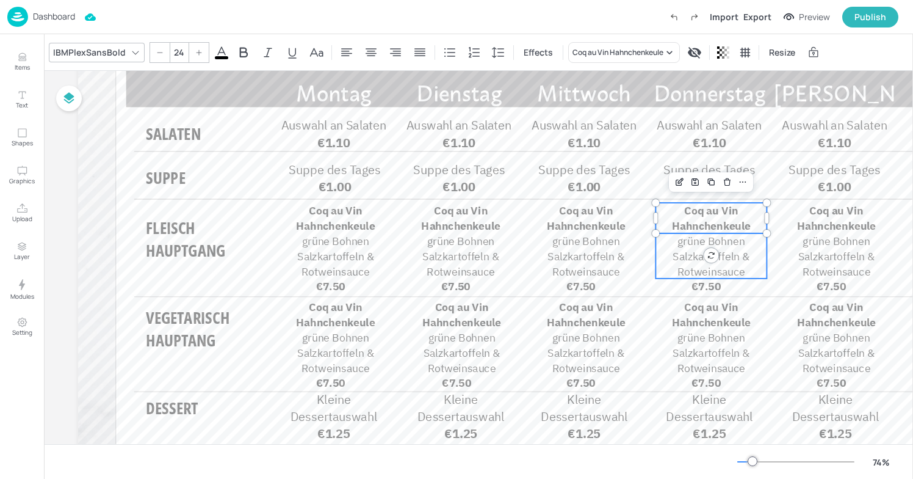
click at [684, 251] on span "grüne Bohnen Salzkartoffeln & Rotweinsauce" at bounding box center [711, 256] width 77 height 45
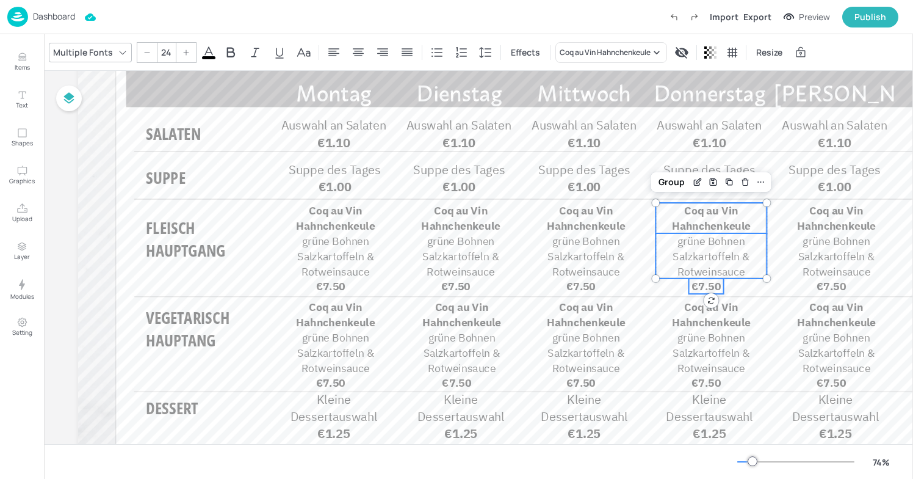
click at [695, 287] on span "€7.50" at bounding box center [706, 286] width 29 height 14
click at [672, 181] on div "Group" at bounding box center [672, 182] width 36 height 16
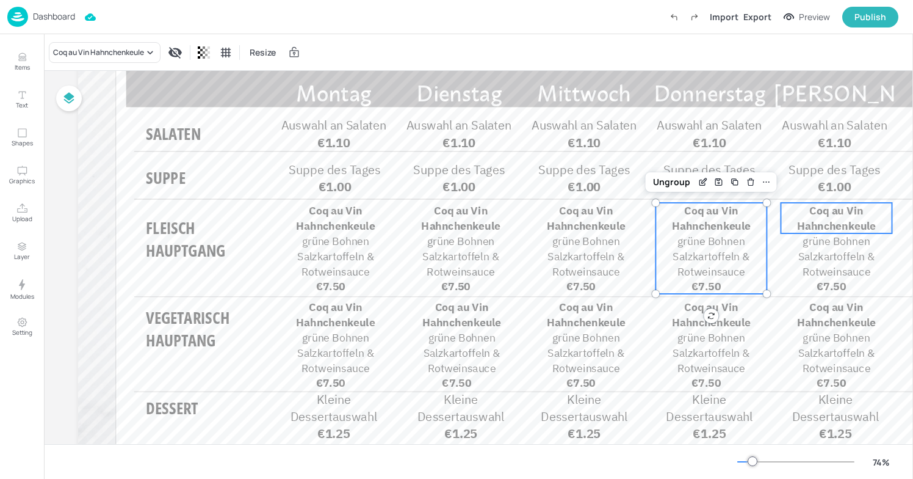
click at [811, 224] on span "Coq au Vin Hahnchenkeule" at bounding box center [836, 217] width 79 height 29
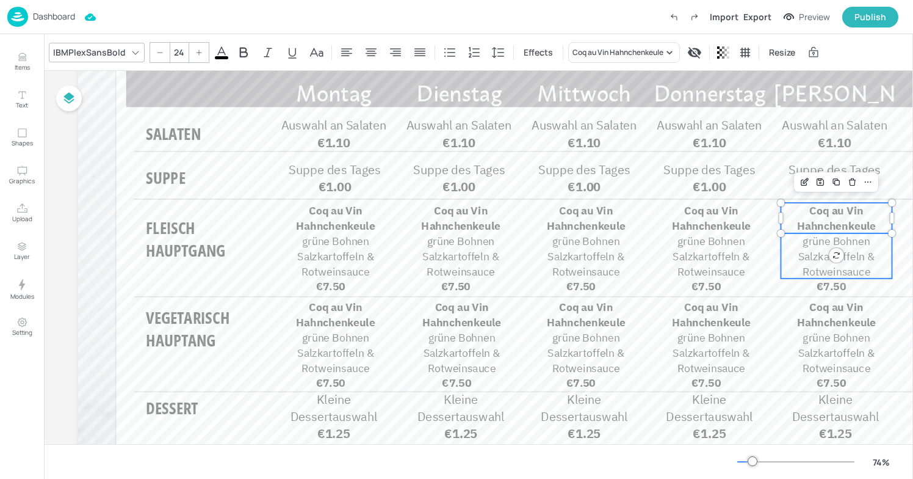
click at [807, 250] on span "grüne Bohnen Salzkartoffeln & Rotweinsauce" at bounding box center [836, 256] width 77 height 45
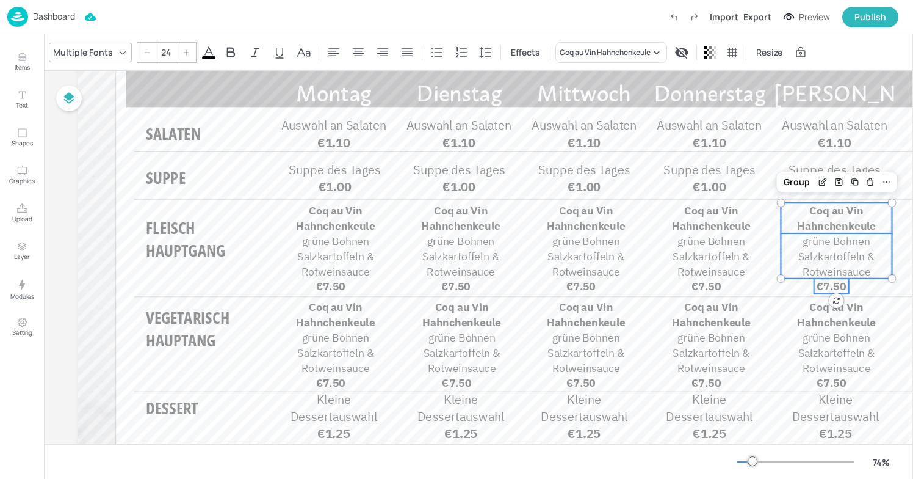
click at [817, 282] on span "€7.50" at bounding box center [831, 286] width 29 height 14
click at [784, 180] on div "Group" at bounding box center [797, 182] width 36 height 16
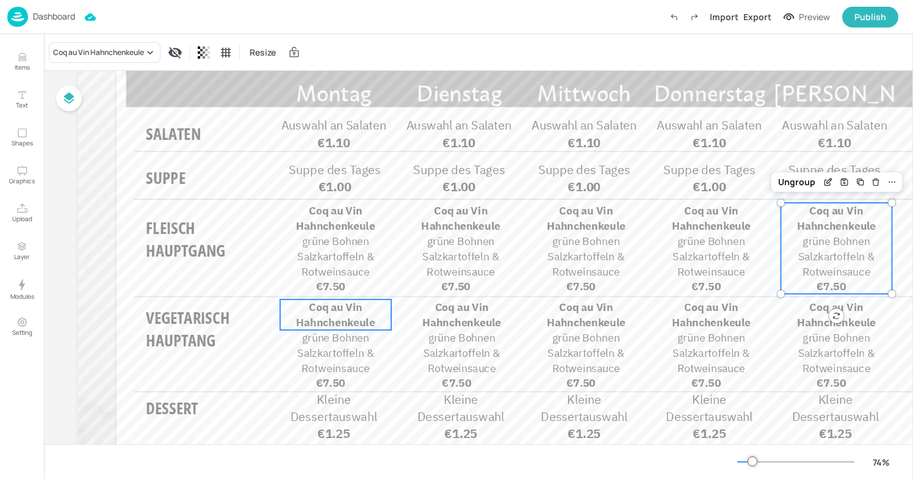
click at [352, 314] on span "Coq au Vin Hahnchenkeule" at bounding box center [335, 314] width 79 height 29
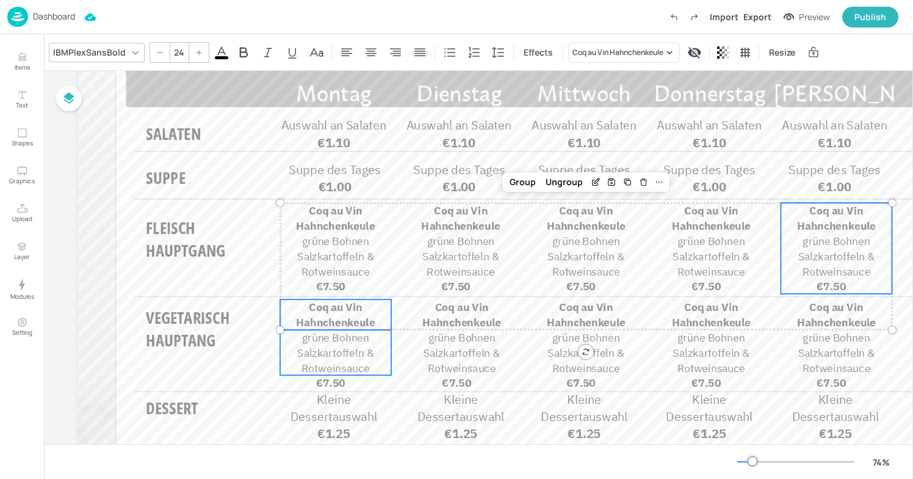
click at [345, 347] on span "grüne Bohnen Salzkartoffeln & Rotweinsauce" at bounding box center [335, 352] width 77 height 45
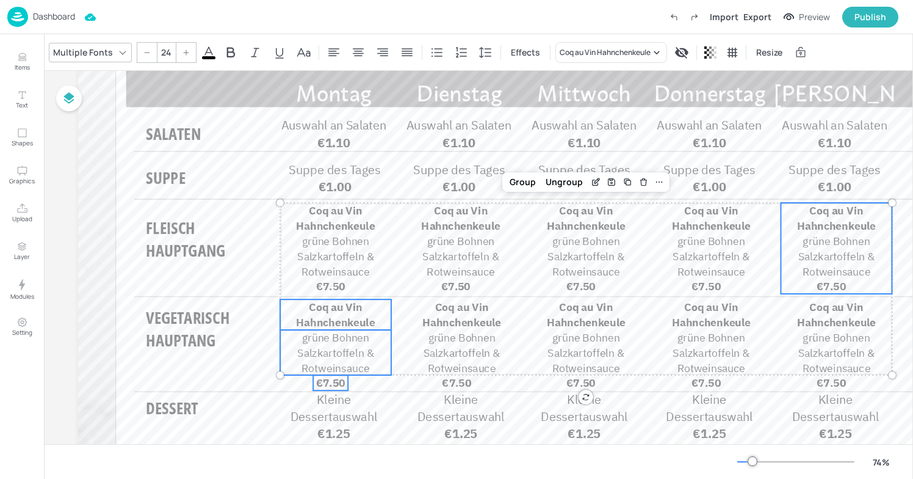
click at [336, 380] on span "€7.50" at bounding box center [330, 382] width 29 height 14
click at [530, 183] on div "Group" at bounding box center [523, 182] width 36 height 16
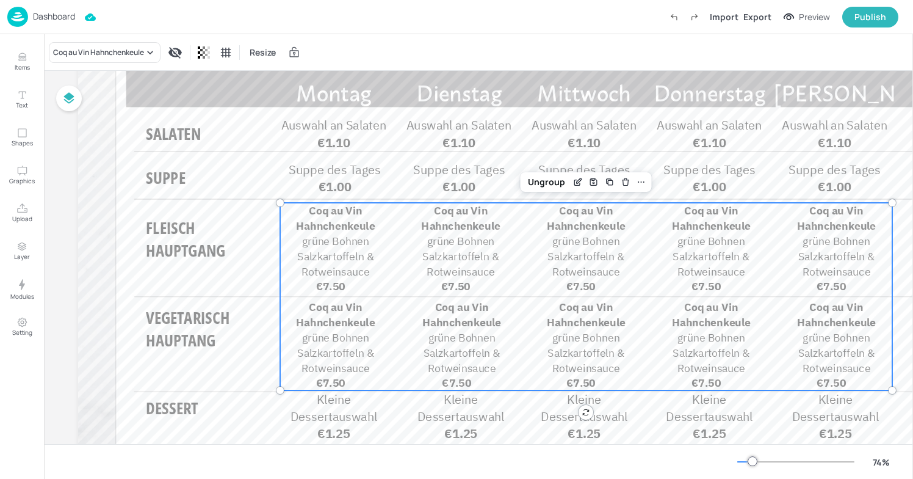
click at [494, 298] on div "Coq au Vin Hahnchenkeule grüne Bohnen Salzkartoffeln & Rotweinsauce €7.50 Coq a…" at bounding box center [586, 296] width 612 height 187
click at [419, 333] on div "Coq au Vin Hahnchenkeule grüne Bohnen Salzkartoffeln & Rotweinsauce €7.50 Coq a…" at bounding box center [586, 296] width 612 height 187
click at [541, 294] on div "Coq au Vin Hahnchenkeule grüne Bohnen Salzkartoffeln & Rotweinsauce €7.50 Coq a…" at bounding box center [586, 296] width 612 height 187
click at [391, 247] on div "Coq au Vin Hahnchenkeule grüne Bohnen Salzkartoffeln & Rotweinsauce €7.50 Coq a…" at bounding box center [586, 296] width 612 height 187
click at [327, 330] on span "grüne Bohnen Salzkartoffeln & Rotweinsauce" at bounding box center [335, 352] width 77 height 45
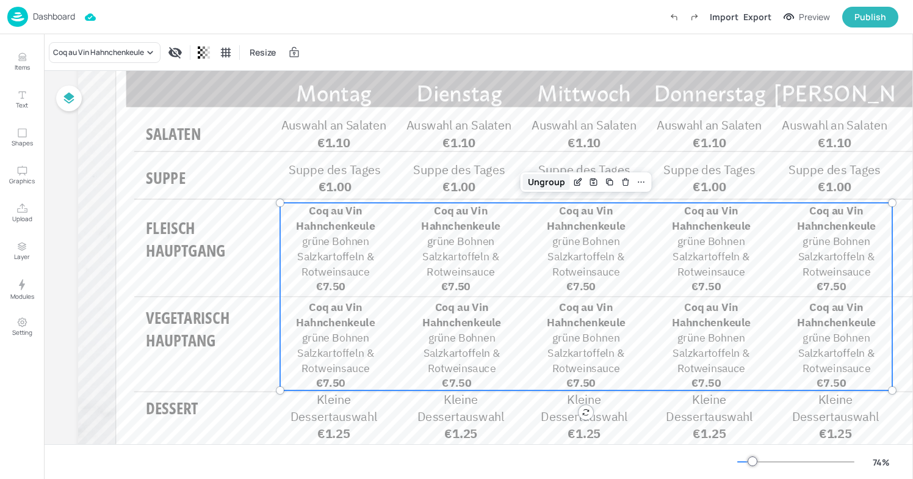
click at [551, 185] on div "Ungroup" at bounding box center [546, 182] width 47 height 16
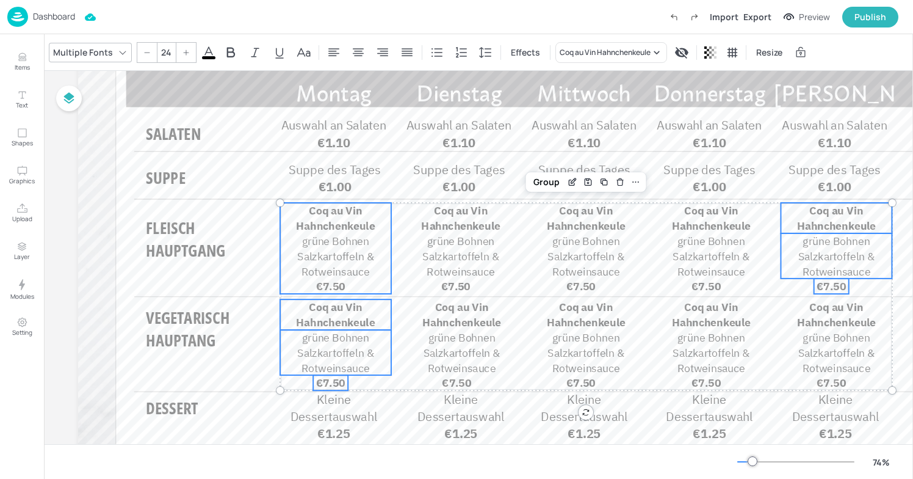
click at [364, 251] on span "grüne Bohnen Salzkartoffeln & Rotweinsauce" at bounding box center [335, 256] width 77 height 45
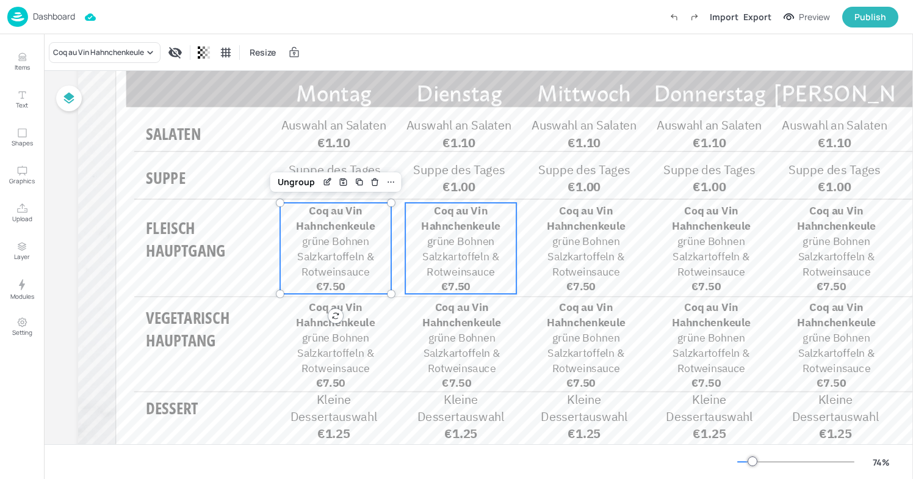
click at [461, 234] on span "grüne Bohnen Salzkartoffeln & Rotweinsauce" at bounding box center [460, 256] width 77 height 45
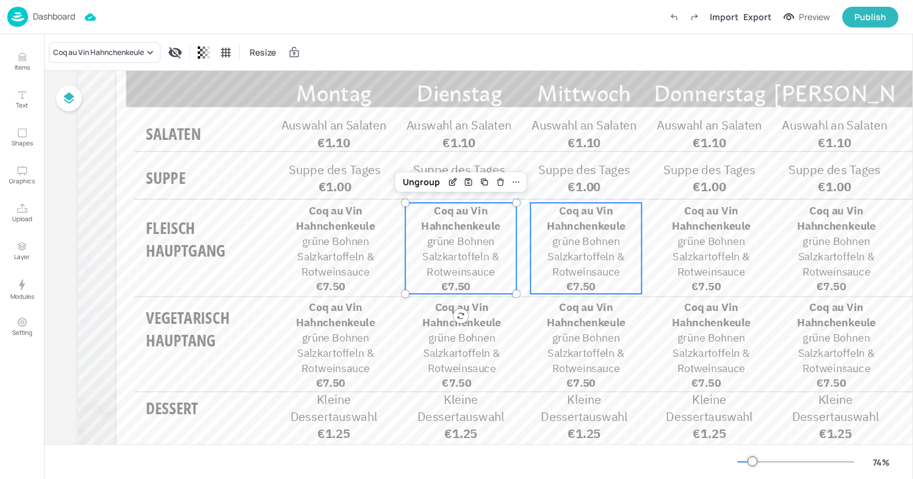
click at [588, 228] on span "Coq au Vin Hahnchenkeule" at bounding box center [586, 217] width 79 height 29
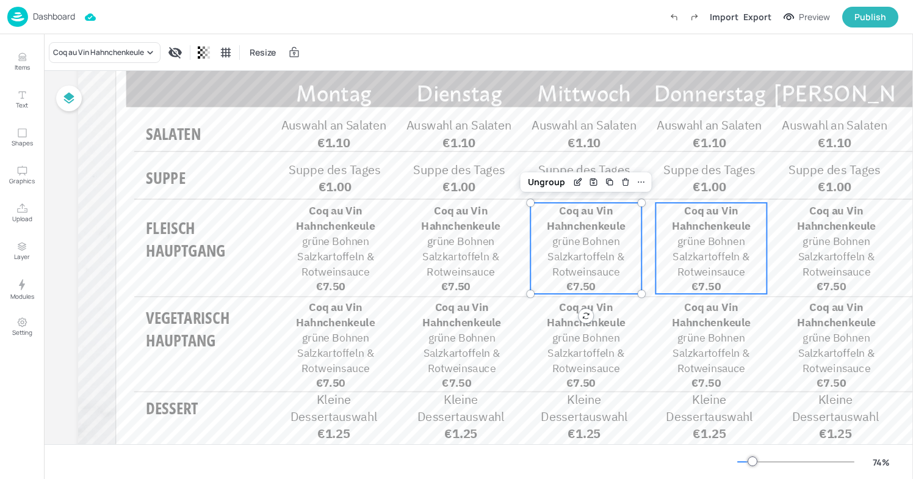
click at [704, 231] on span "Coq au Vin Hahnchenkeule" at bounding box center [711, 217] width 79 height 29
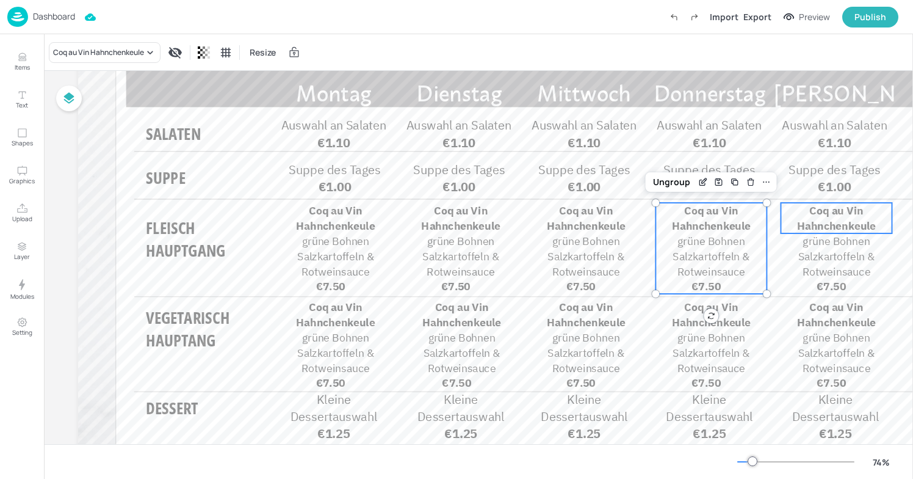
click at [806, 225] on span "Coq au Vin Hahnchenkeule" at bounding box center [836, 217] width 79 height 29
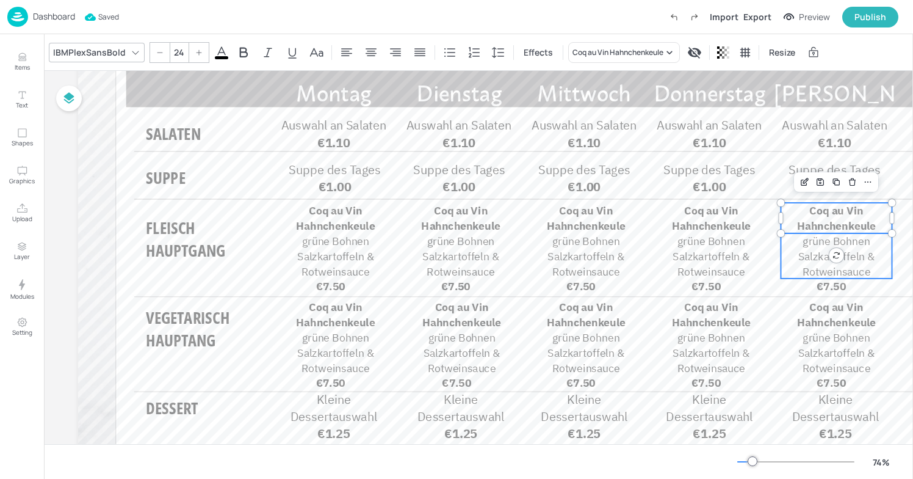
click at [817, 244] on span "grüne Bohnen Salzkartoffeln & Rotweinsauce" at bounding box center [836, 256] width 77 height 45
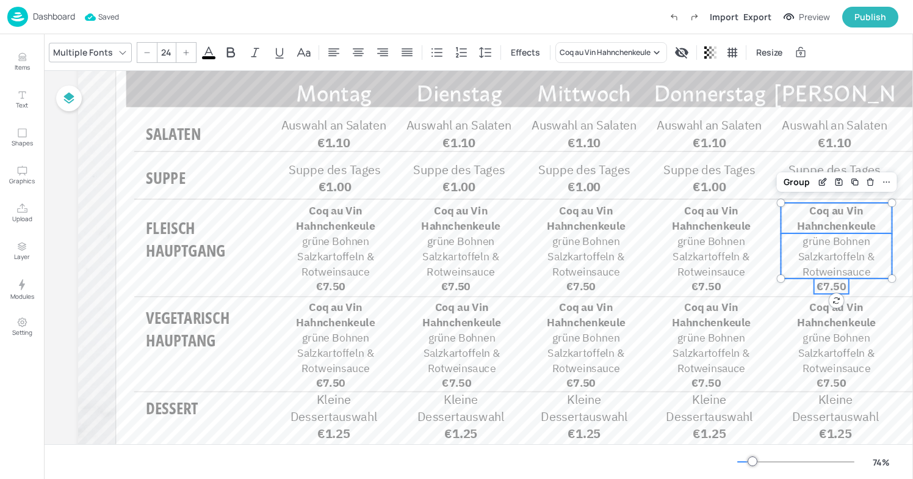
click at [823, 284] on span "€7.50" at bounding box center [831, 286] width 29 height 14
click at [798, 181] on div "Group" at bounding box center [797, 182] width 36 height 16
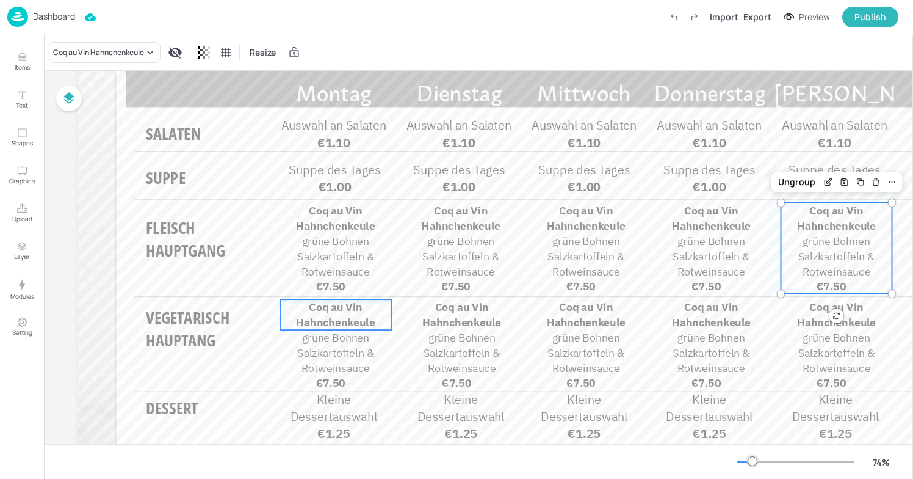
click at [350, 317] on span "Coq au Vin Hahnchenkeule" at bounding box center [335, 314] width 79 height 29
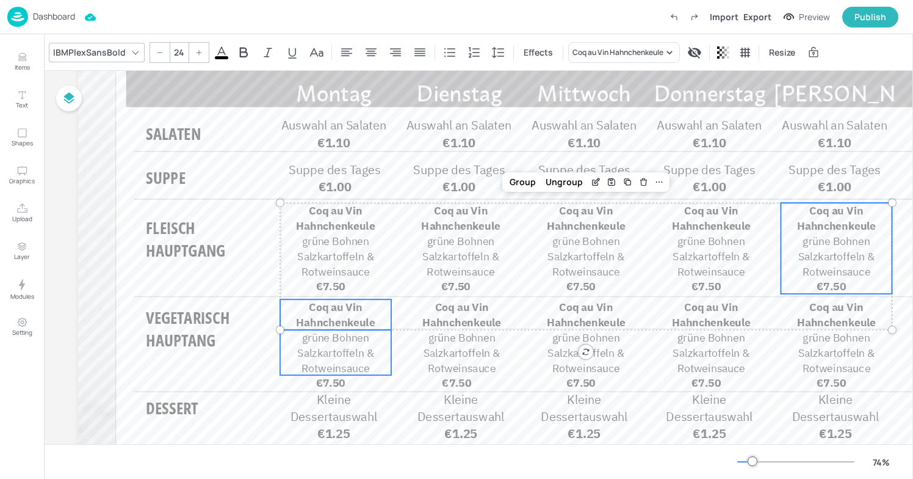
click at [342, 358] on span "grüne Bohnen Salzkartoffeln & Rotweinsauce" at bounding box center [335, 352] width 77 height 45
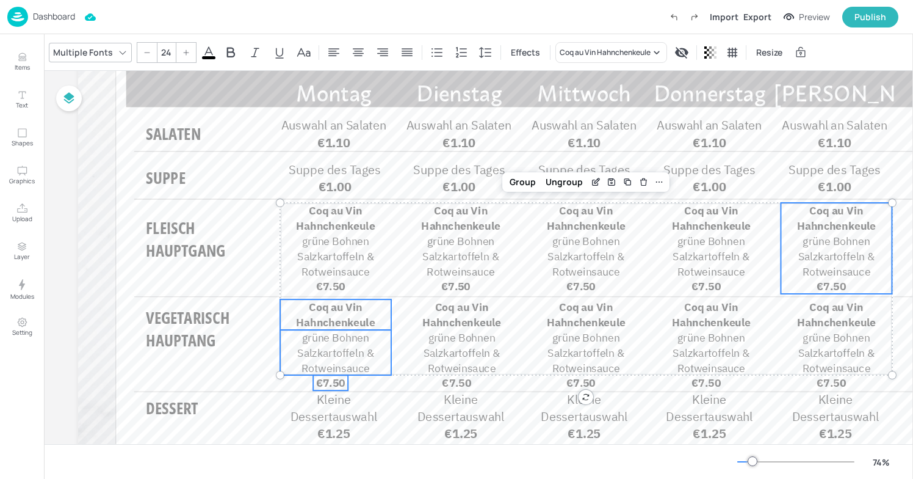
click at [338, 380] on span "€7.50" at bounding box center [330, 382] width 29 height 14
click at [533, 176] on div "Group" at bounding box center [523, 182] width 36 height 16
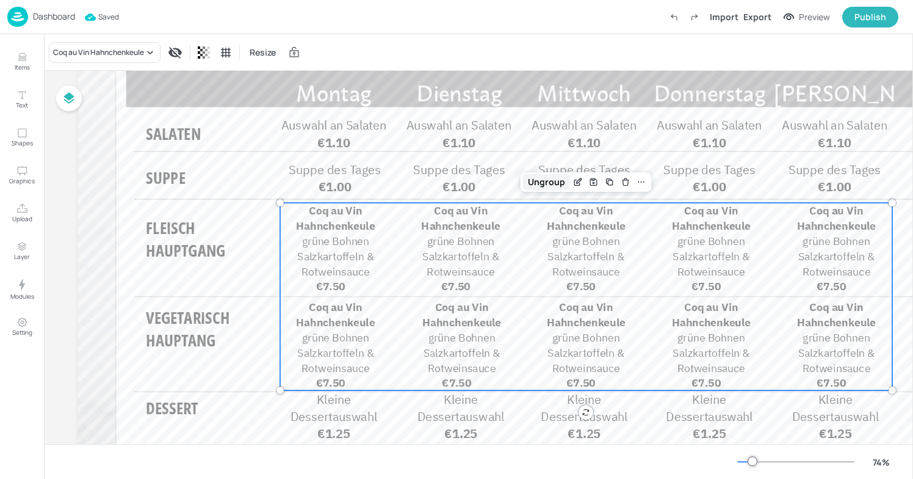
click at [544, 184] on div "Ungroup" at bounding box center [546, 182] width 47 height 16
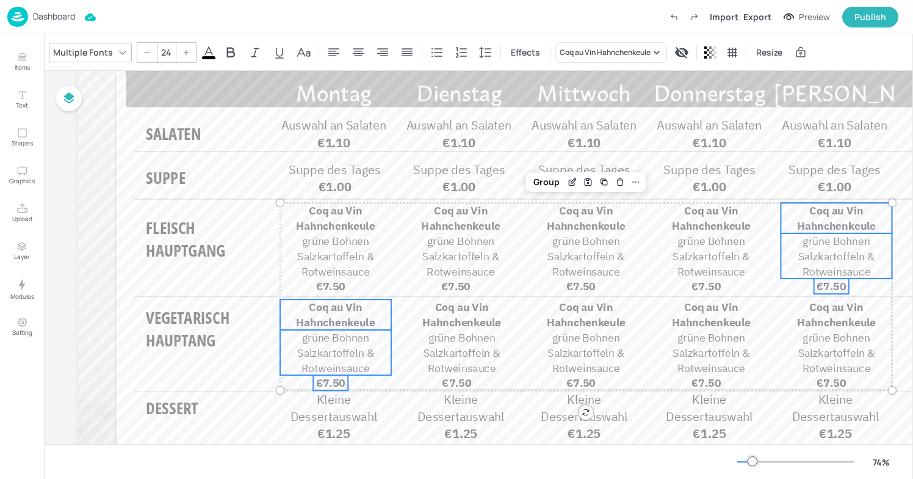
click at [350, 319] on span "Coq au Vin Hahnchenkeule" at bounding box center [335, 314] width 79 height 29
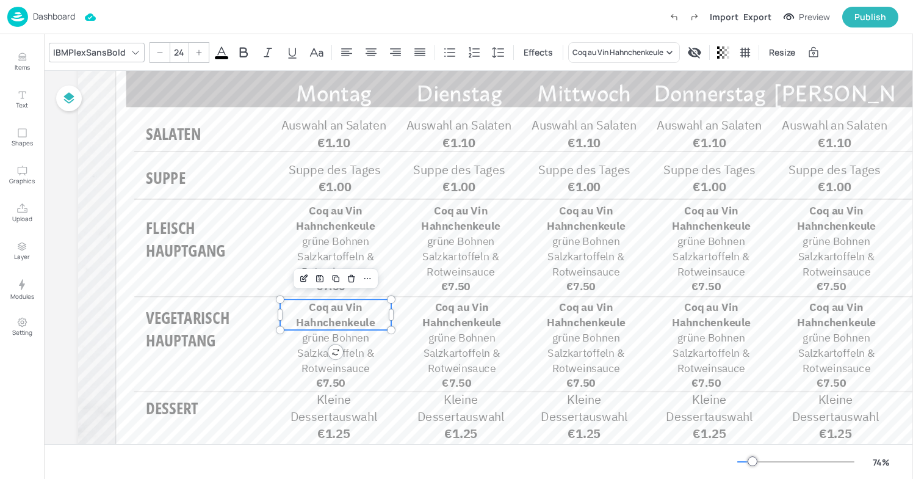
click at [334, 317] on span "Coq au Vin Hahnchenkeule" at bounding box center [335, 314] width 79 height 29
click at [304, 352] on span "grüne Bohnen Salzkartoffeln & Rotweinsauce" at bounding box center [335, 352] width 77 height 45
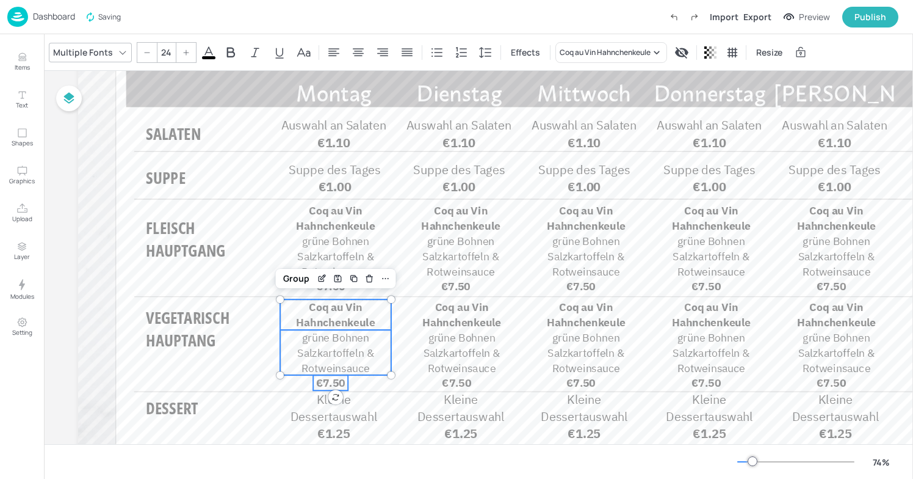
click at [316, 385] on span "€7.50" at bounding box center [330, 382] width 29 height 14
click at [297, 281] on div "Group" at bounding box center [296, 278] width 36 height 16
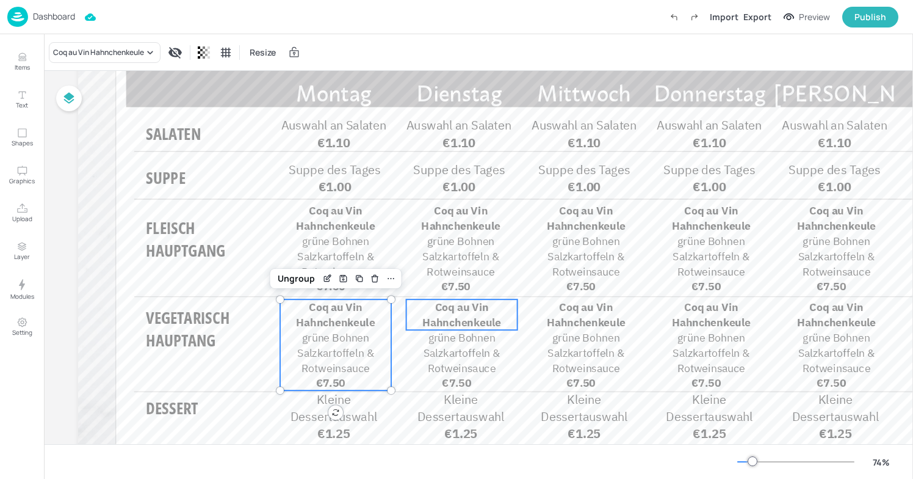
click at [435, 313] on p "Coq au Vin Hahnchenkeule" at bounding box center [462, 314] width 111 height 31
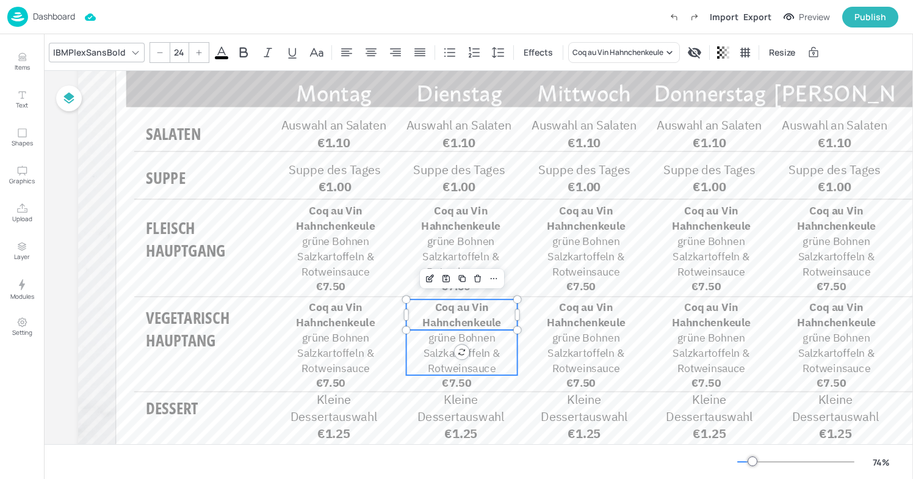
click at [444, 349] on span "grüne Bohnen Salzkartoffeln & Rotweinsauce" at bounding box center [462, 352] width 77 height 45
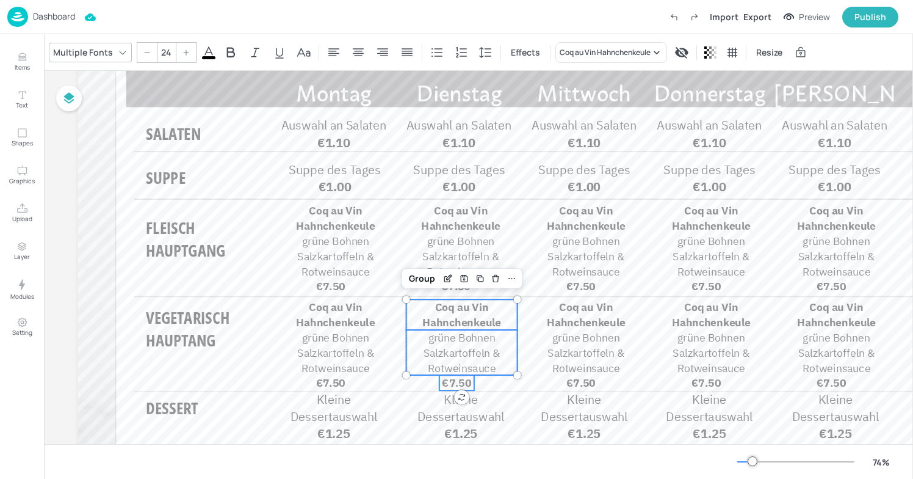
click at [450, 377] on span "€7.50" at bounding box center [456, 382] width 29 height 14
click at [427, 283] on div "Group" at bounding box center [422, 278] width 36 height 16
